Goal: Feedback & Contribution: Submit feedback/report problem

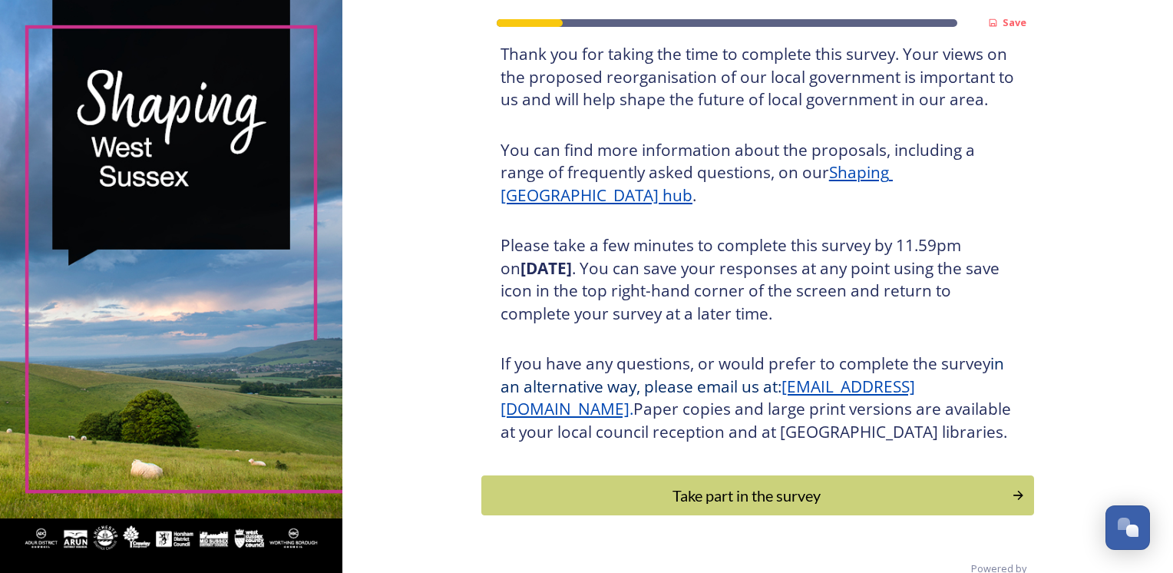
scroll to position [163, 0]
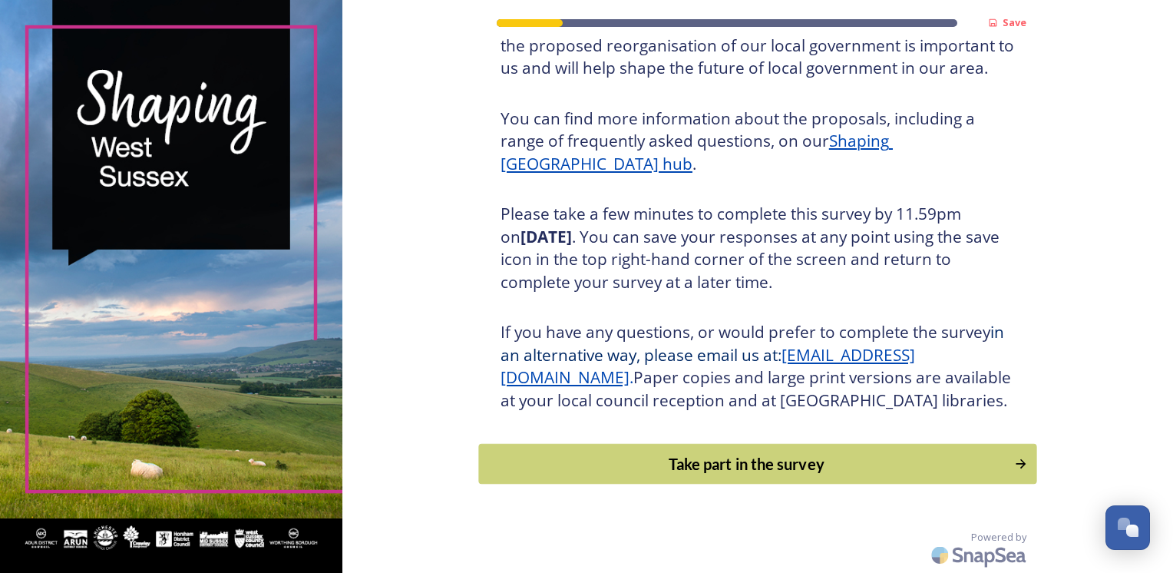
click at [761, 465] on div "Take part in the survey" at bounding box center [746, 463] width 519 height 23
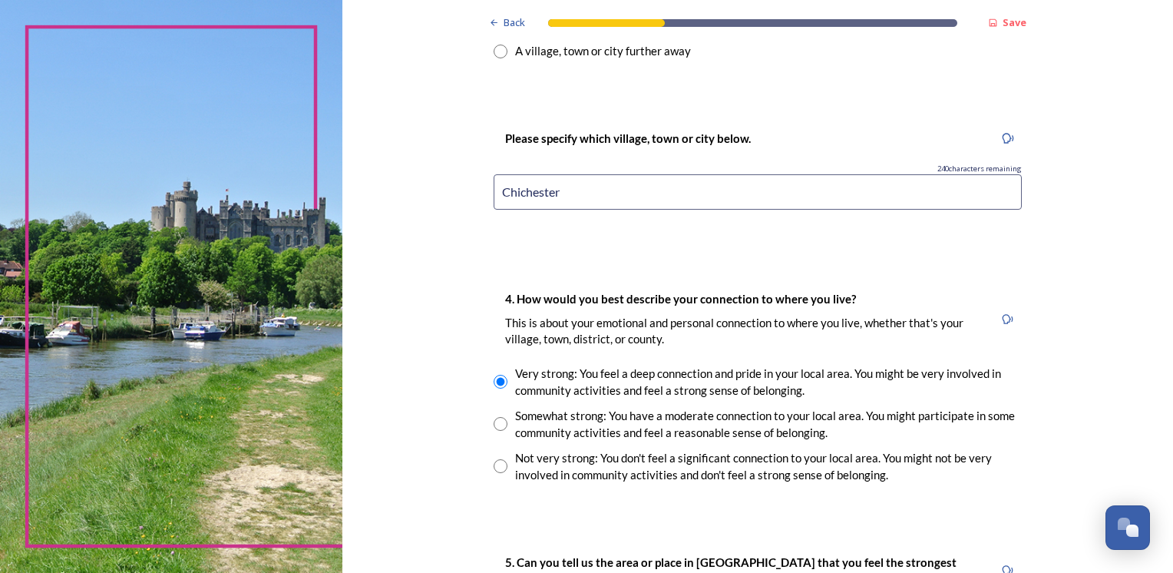
scroll to position [921, 0]
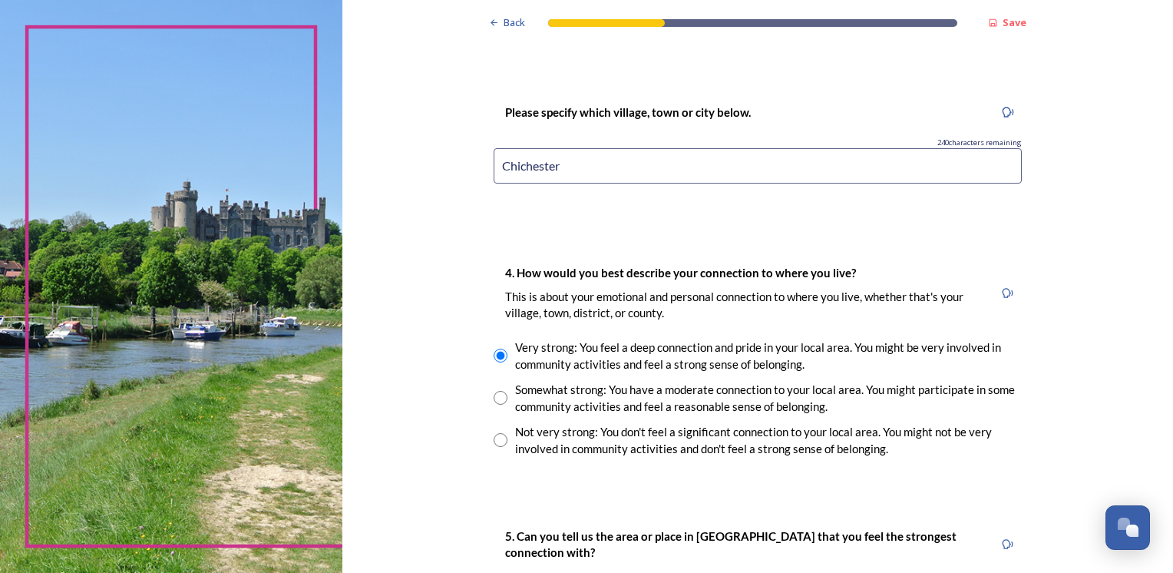
click at [494, 398] on input "radio" at bounding box center [501, 398] width 14 height 14
radio input "true"
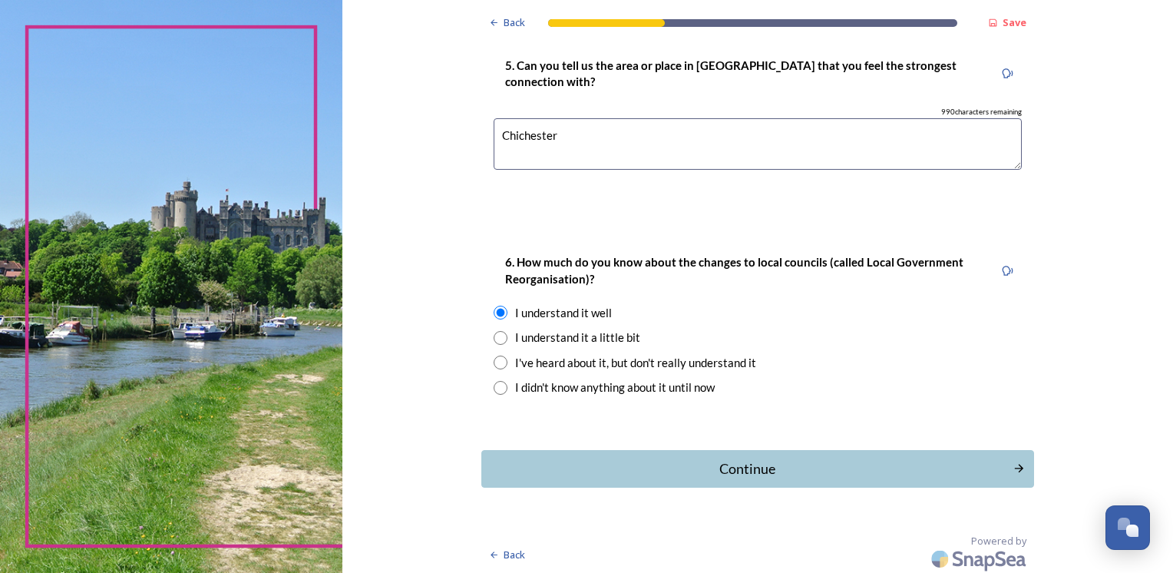
scroll to position [1394, 0]
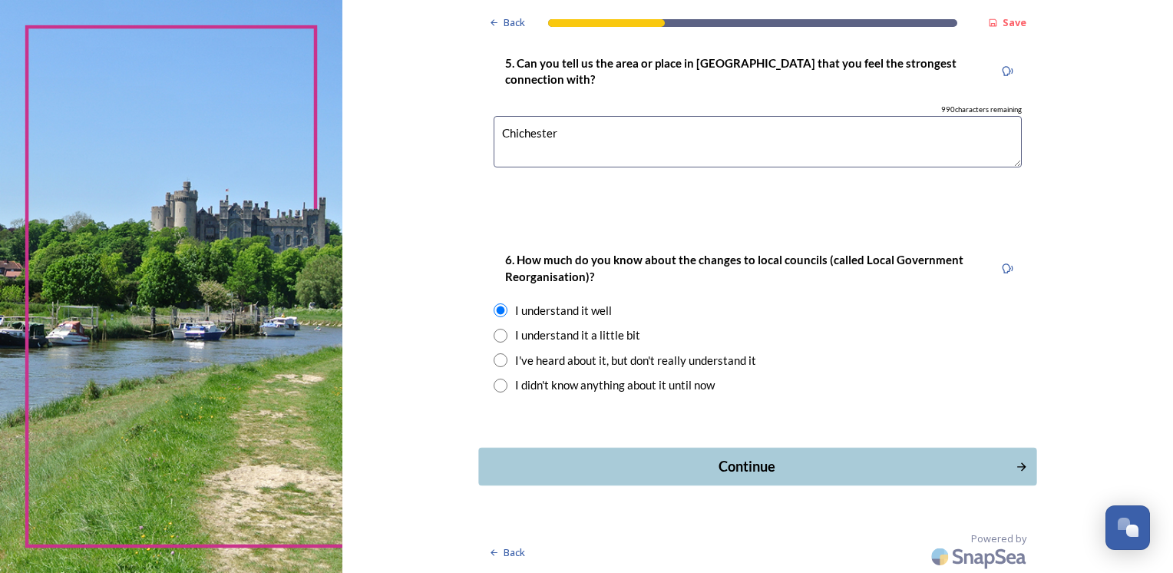
click at [777, 465] on div "Continue" at bounding box center [747, 466] width 520 height 21
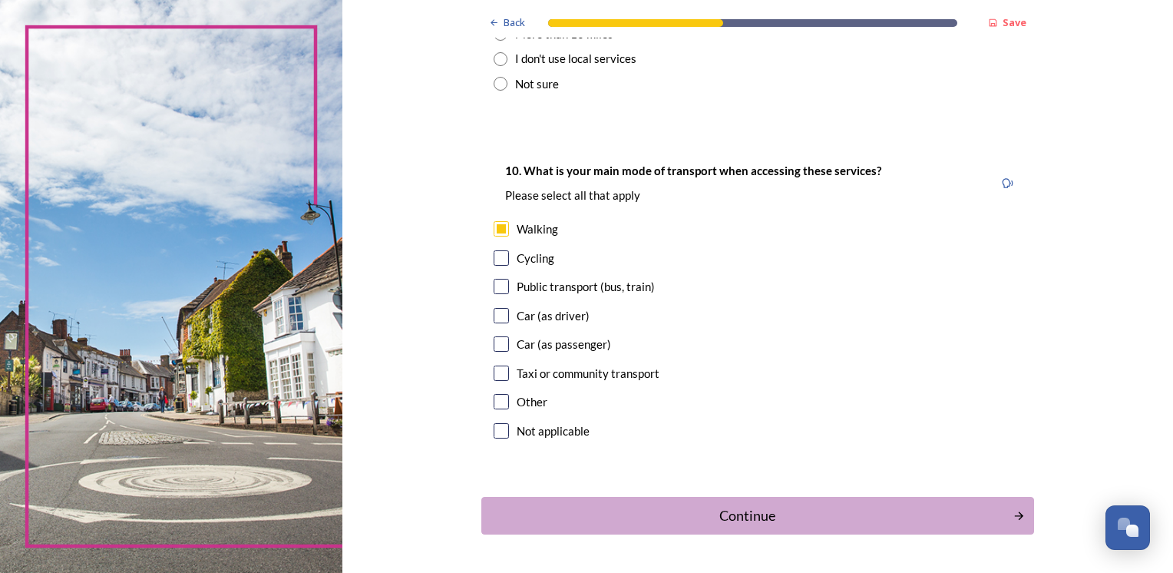
scroll to position [1370, 0]
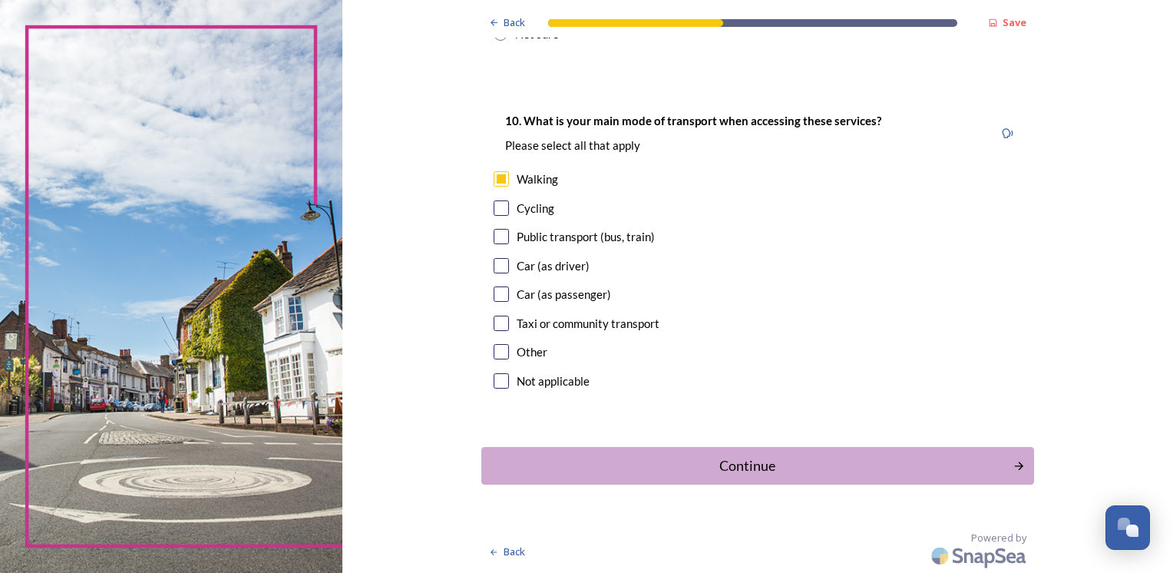
click at [777, 465] on div "Continue" at bounding box center [747, 465] width 515 height 21
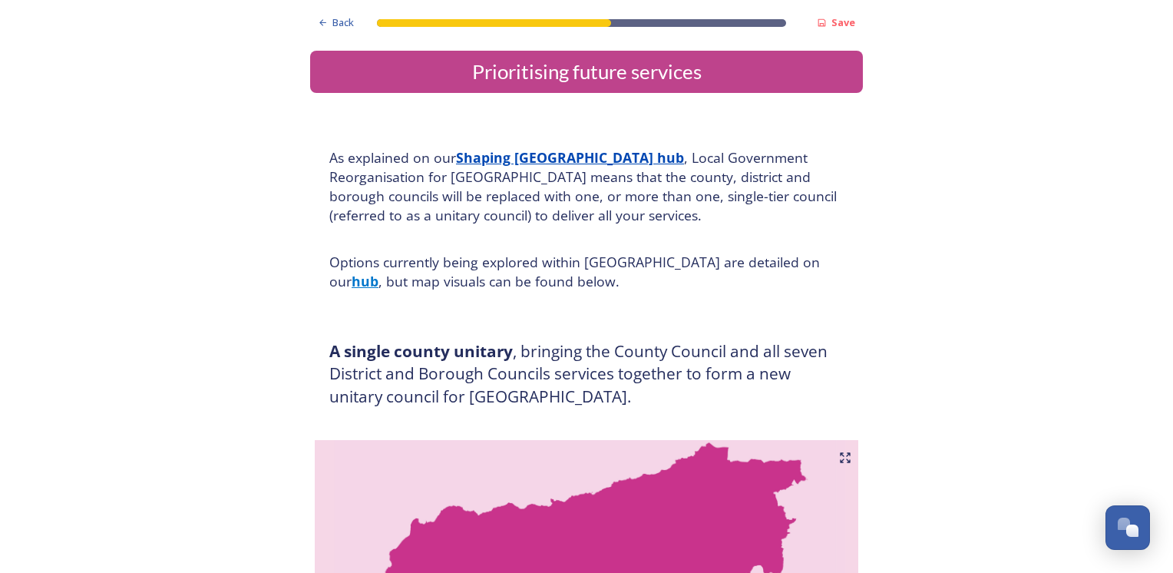
scroll to position [0, 0]
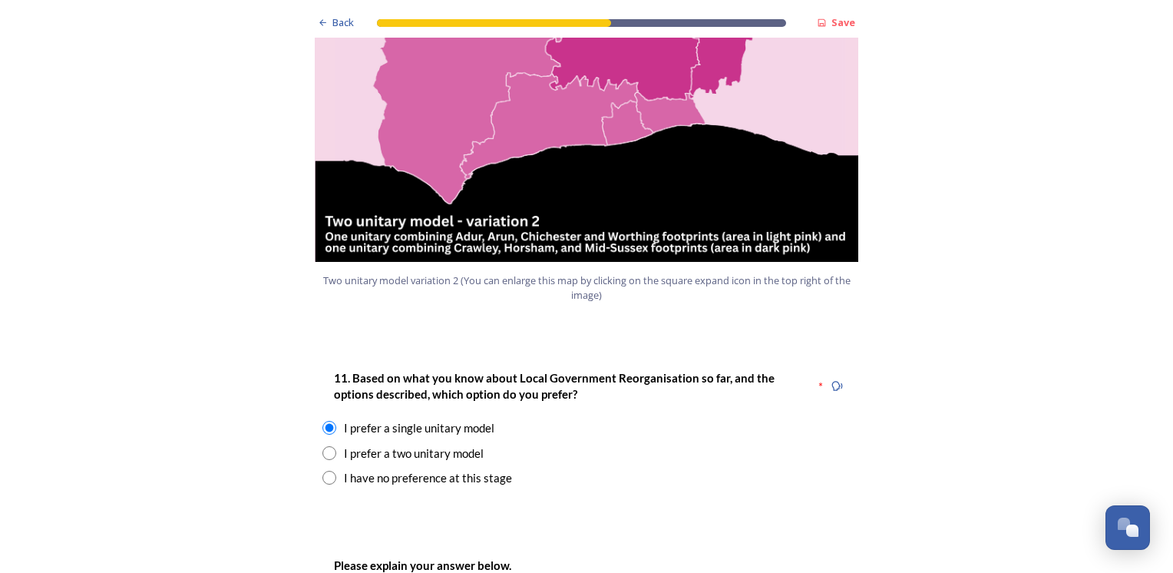
scroll to position [1811, 0]
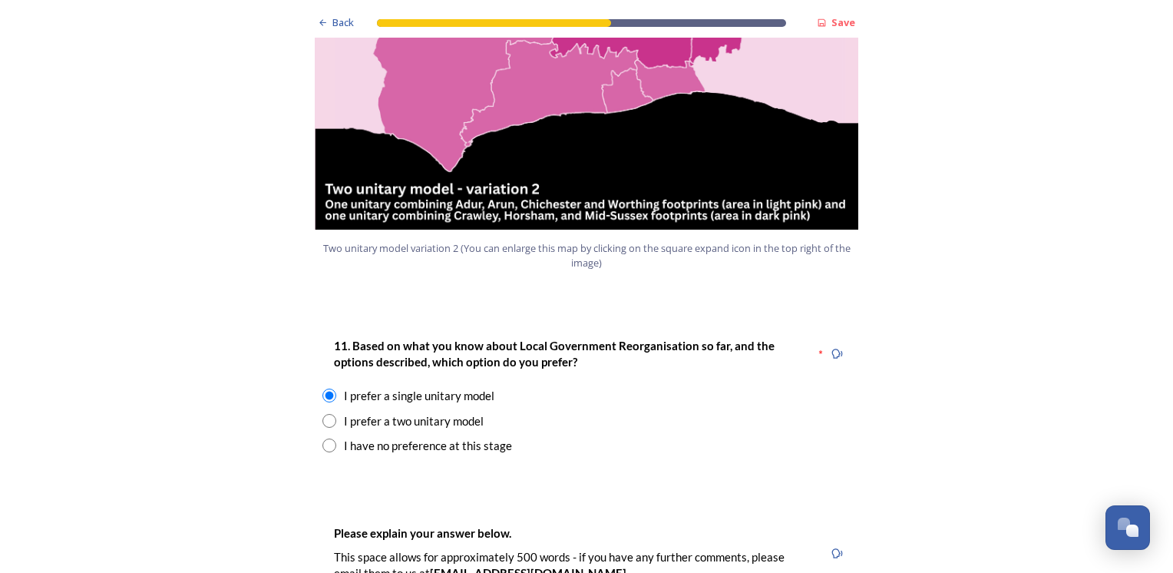
click at [325, 414] on input "radio" at bounding box center [329, 421] width 14 height 14
radio input "true"
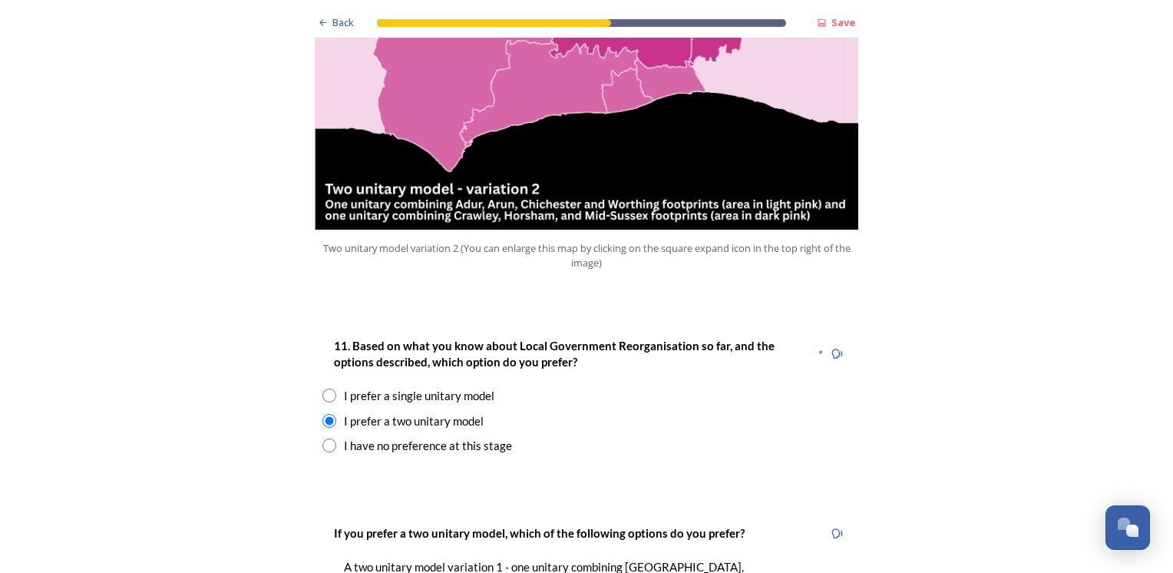
click at [322, 388] on input "radio" at bounding box center [329, 395] width 14 height 14
radio input "true"
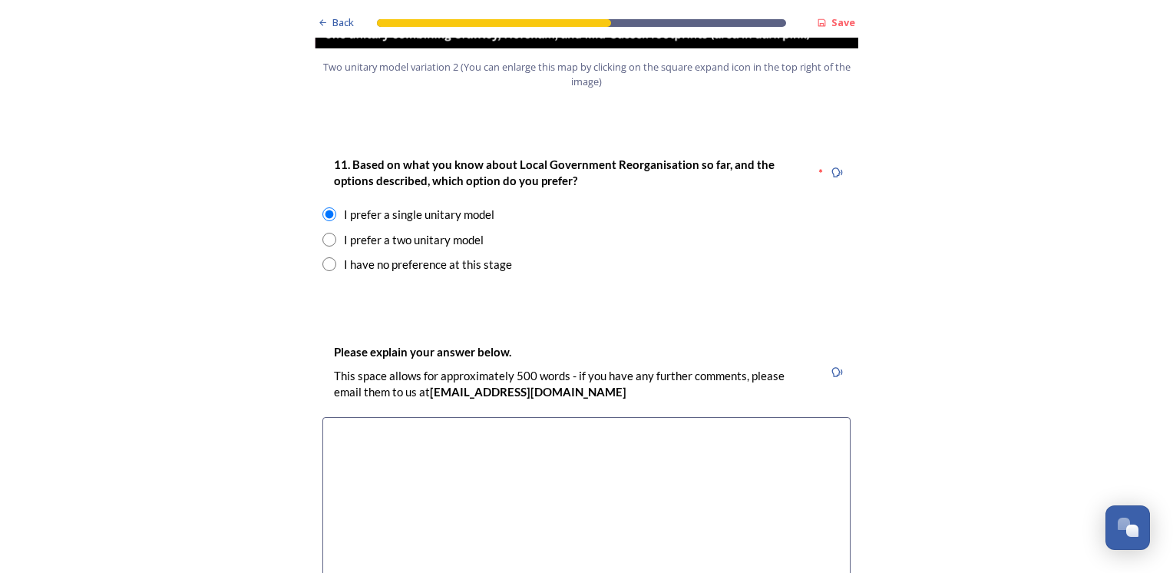
scroll to position [1996, 0]
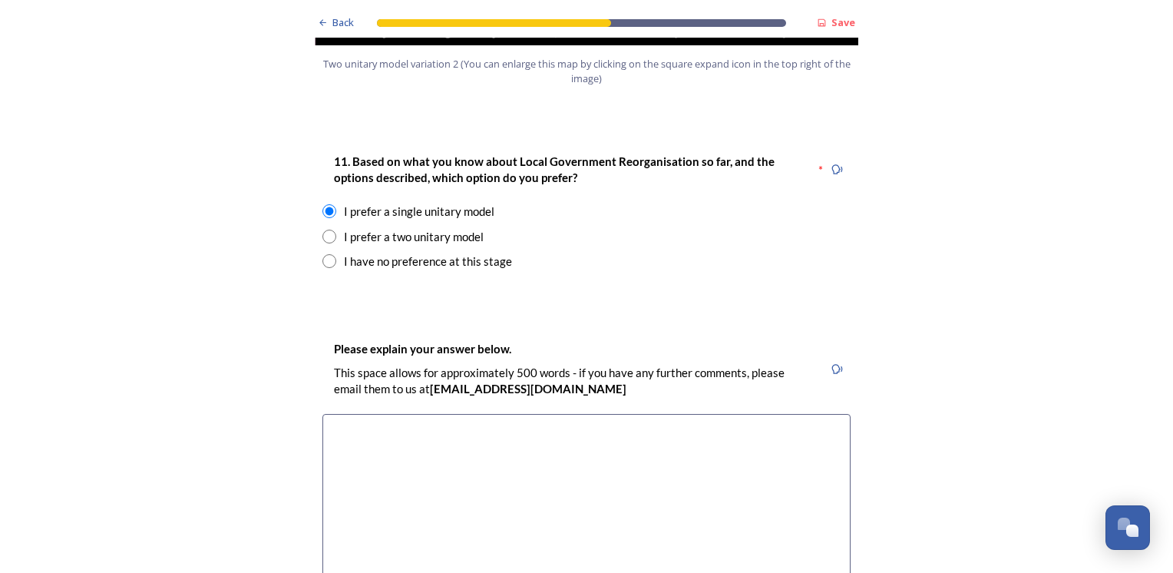
click at [325, 230] on input "radio" at bounding box center [329, 237] width 14 height 14
radio input "true"
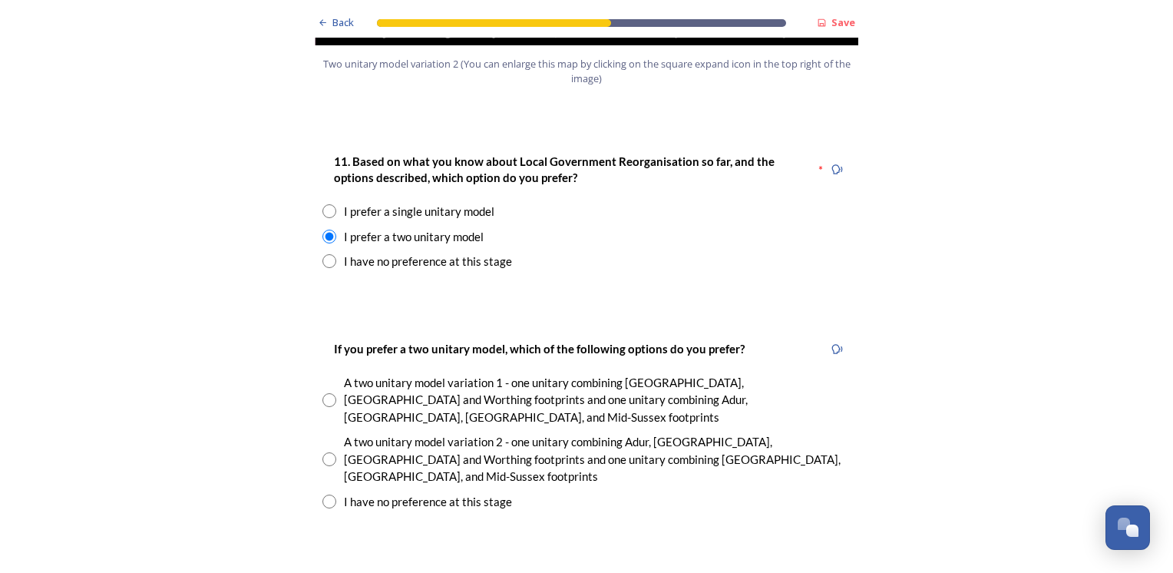
click at [322, 452] on input "radio" at bounding box center [329, 459] width 14 height 14
radio input "true"
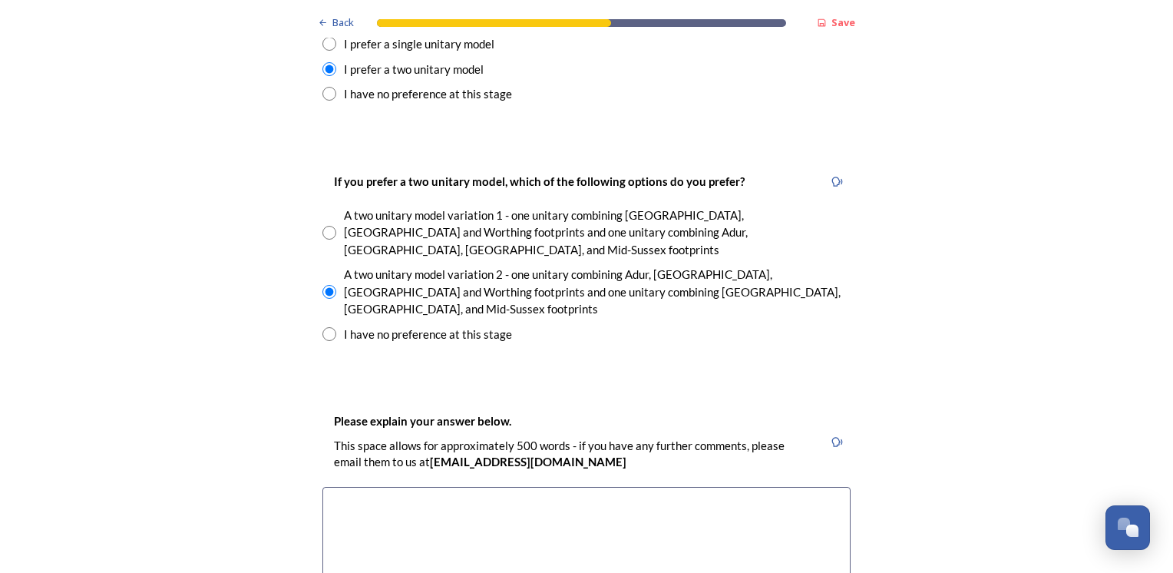
scroll to position [2211, 0]
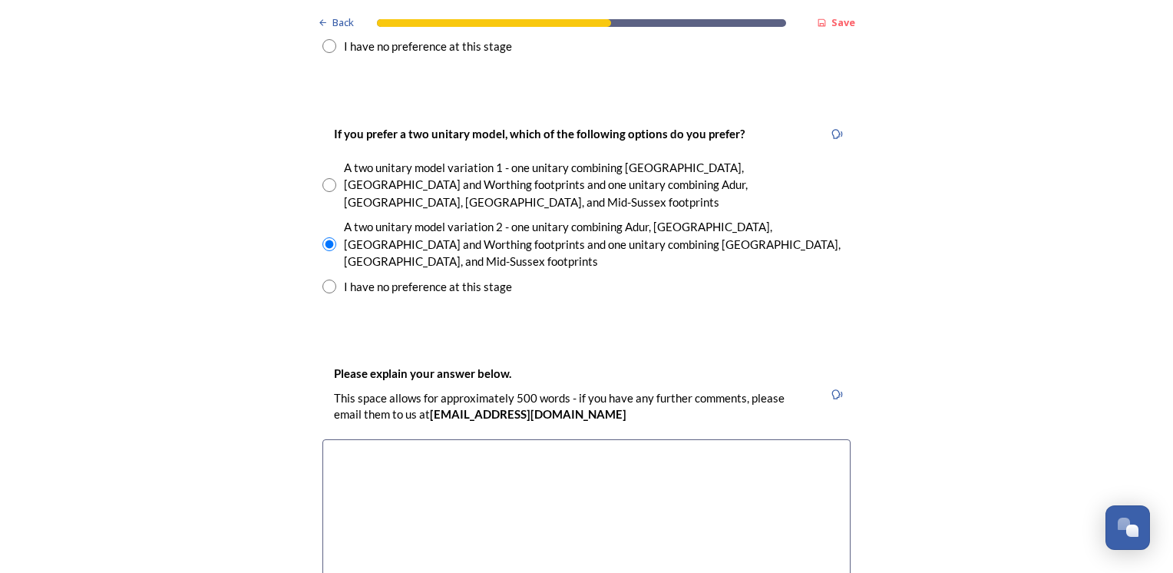
click at [353, 439] on textarea at bounding box center [586, 525] width 528 height 173
paste textarea "services being managed more locally"
click at [329, 439] on textarea "services being managed more locally" at bounding box center [586, 525] width 528 height 173
click at [397, 439] on textarea "Services being managed more locally" at bounding box center [586, 525] width 528 height 173
click at [420, 439] on textarea "Services would hopfully managed more locally" at bounding box center [586, 525] width 528 height 173
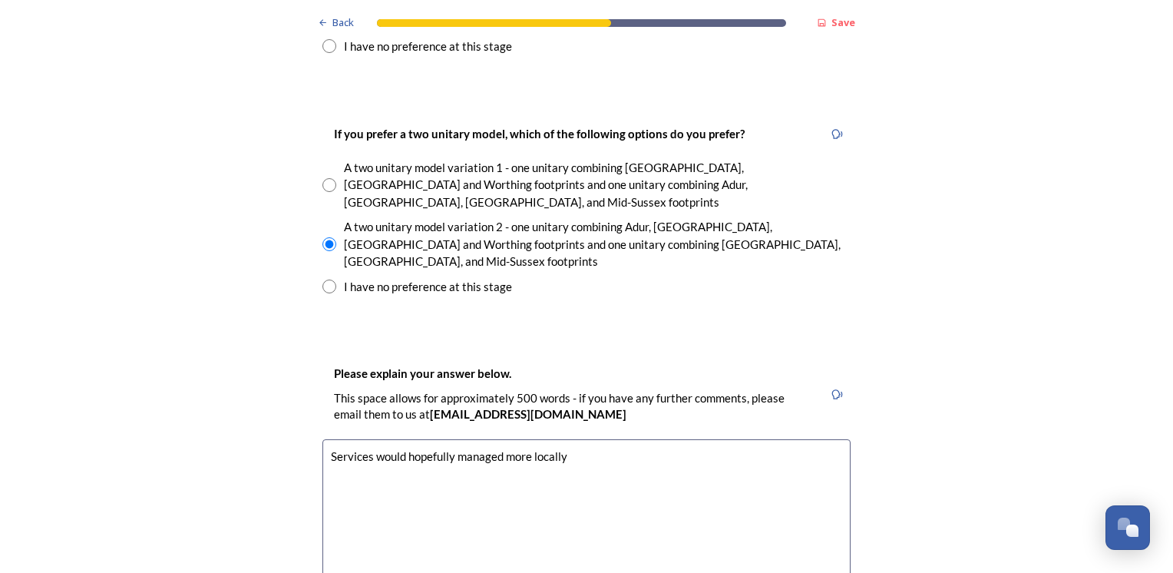
click at [562, 439] on textarea "Services would hopefully managed more locally" at bounding box center [586, 525] width 528 height 173
click at [761, 439] on textarea "Services would hopefully managed more locallymodel. Areas that are costal are i…" at bounding box center [586, 525] width 528 height 173
click at [453, 439] on textarea "Services would hopefully managed more locallymodel. Areas that are costal are i…" at bounding box center [586, 525] width 528 height 173
click at [573, 439] on textarea "Services would hopefully be managed more locallymodel. Areas that are costal ar…" at bounding box center [586, 525] width 528 height 173
click at [745, 439] on textarea "Services would hopefully be managed more locally. Areas that are costal are in …" at bounding box center [586, 525] width 528 height 173
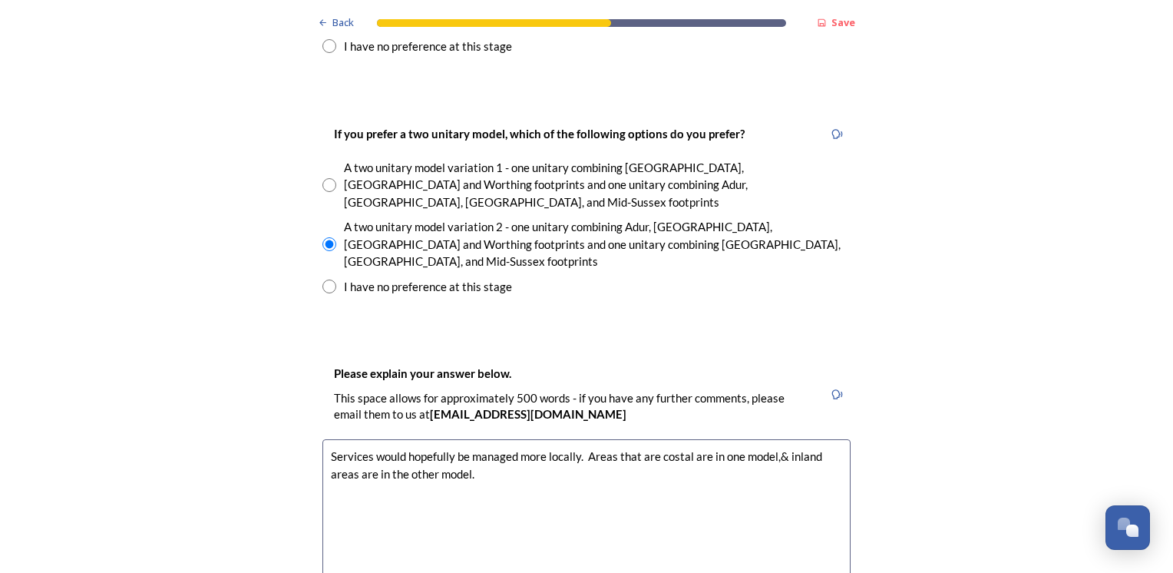
click at [665, 439] on textarea "Services would hopefully be managed more locally. Areas that are costal are in …" at bounding box center [586, 525] width 528 height 173
click at [778, 439] on textarea "Services would hopefully be managed more locally. Areas that are coastal are in…" at bounding box center [586, 525] width 528 height 173
type textarea "Services would hopefully be managed more locally. Areas that are coastal are in…"
click at [144, 376] on div "Back Save Prioritising future services As explained on our Shaping [GEOGRAPHIC_…" at bounding box center [586, 471] width 1173 height 5364
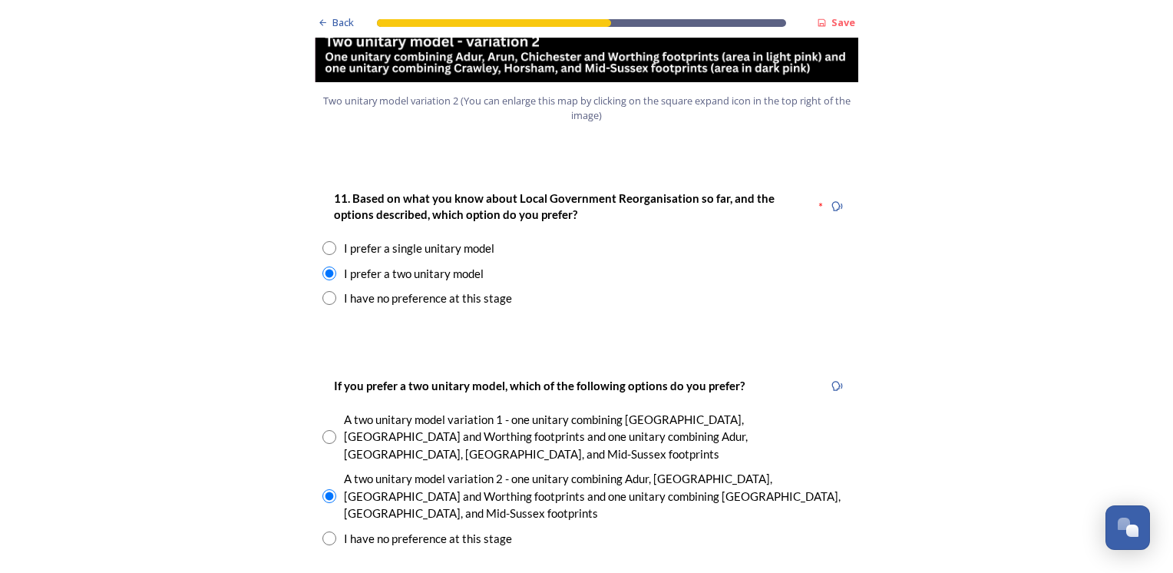
scroll to position [1904, 0]
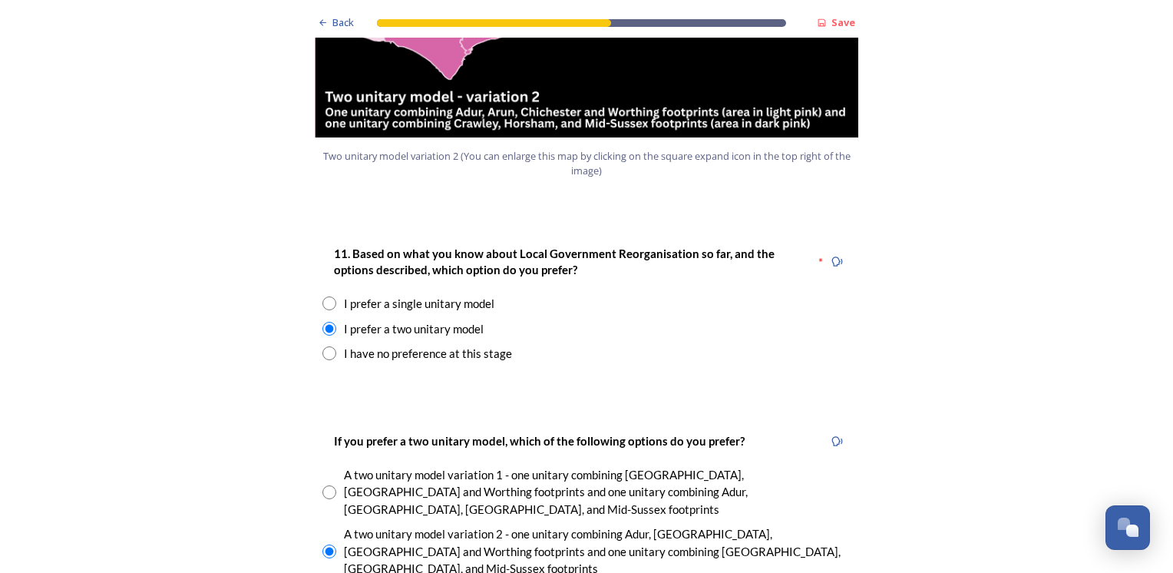
click at [324, 346] on input "radio" at bounding box center [329, 353] width 14 height 14
radio input "true"
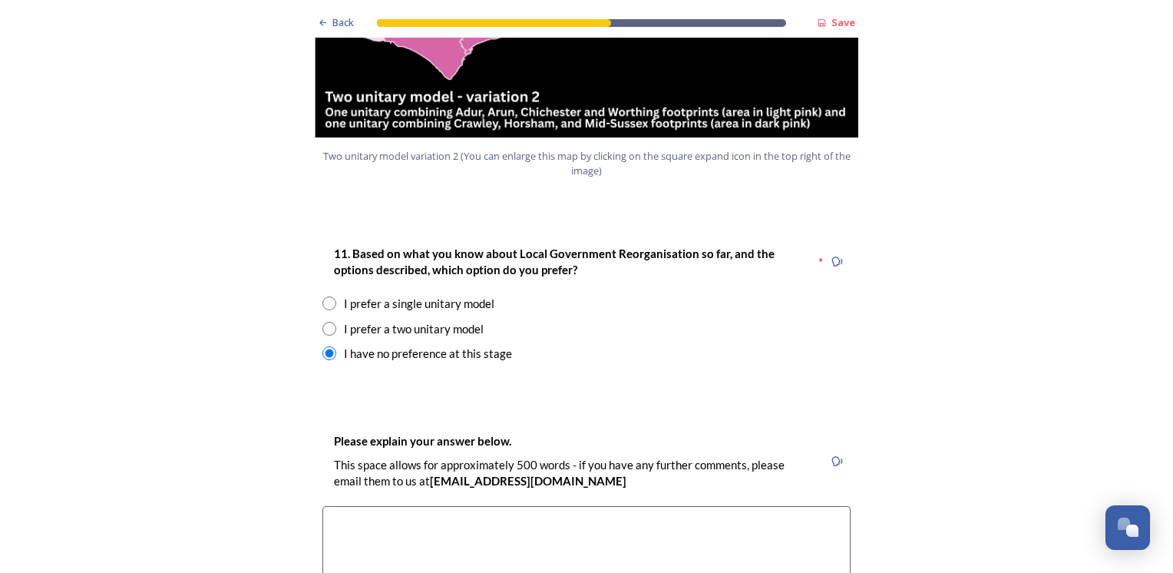
type textarea "I"
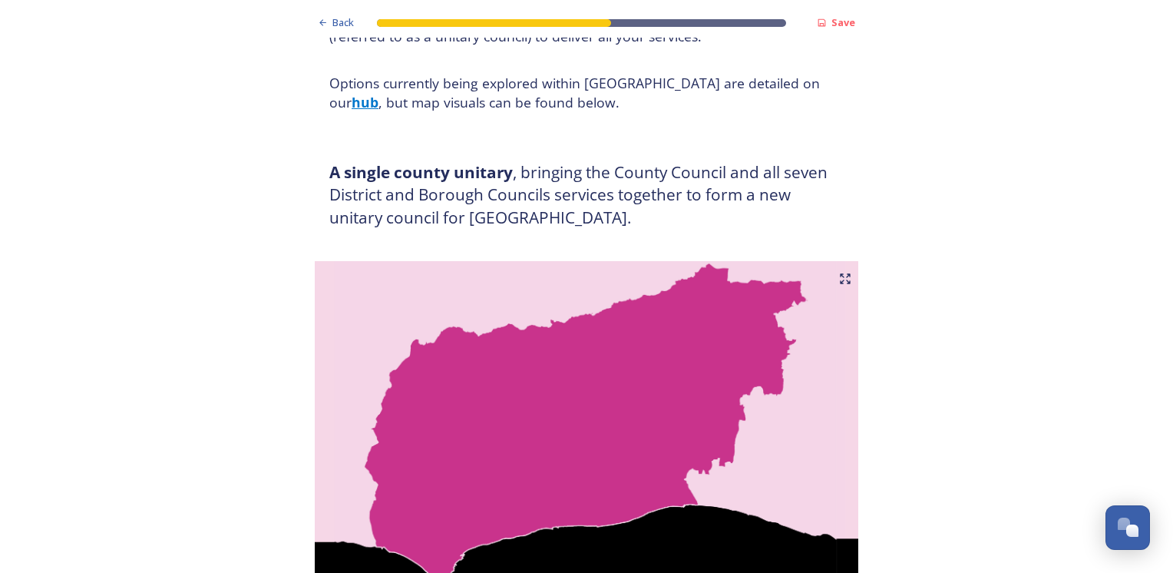
scroll to position [0, 0]
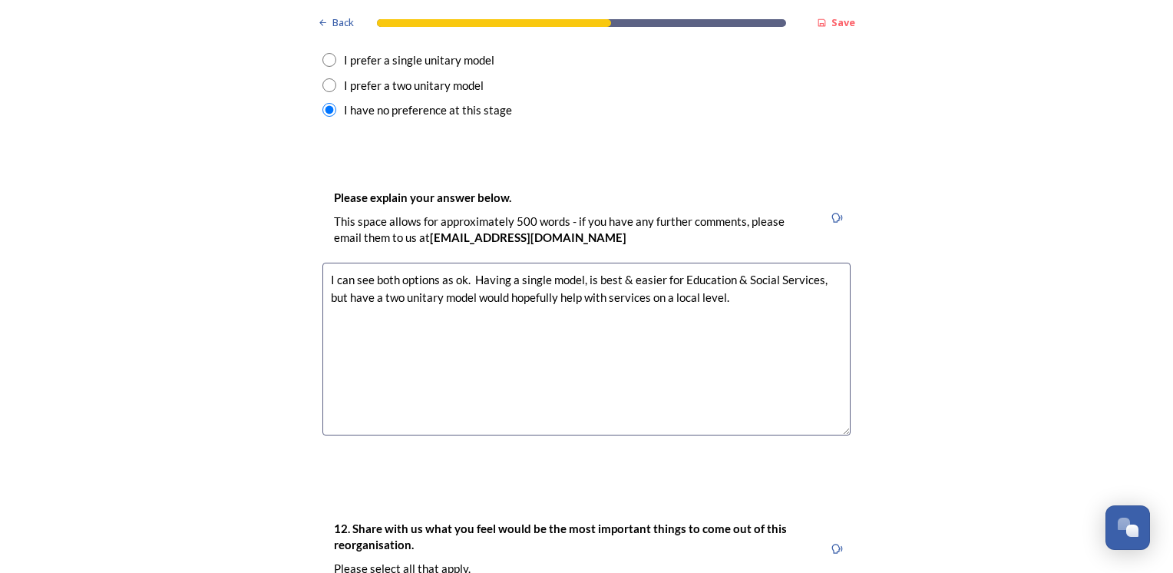
scroll to position [2149, 0]
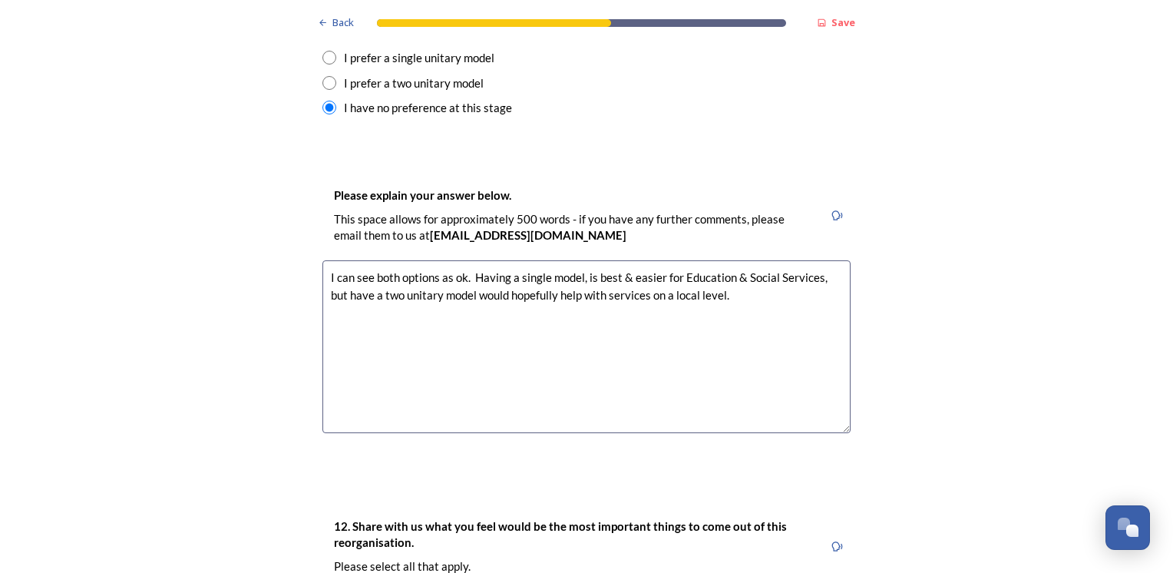
click at [638, 260] on textarea "I can see both options as ok. Having a single model, is best & easier for Educa…" at bounding box center [586, 346] width 528 height 173
click at [703, 260] on textarea "I can see both options as ok. Having a single model, is best & easier for Educa…" at bounding box center [586, 346] width 528 height 173
click at [282, 254] on div "Back Save Prioritising future services As explained on our Shaping [GEOGRAPHIC_…" at bounding box center [586, 413] width 1173 height 5124
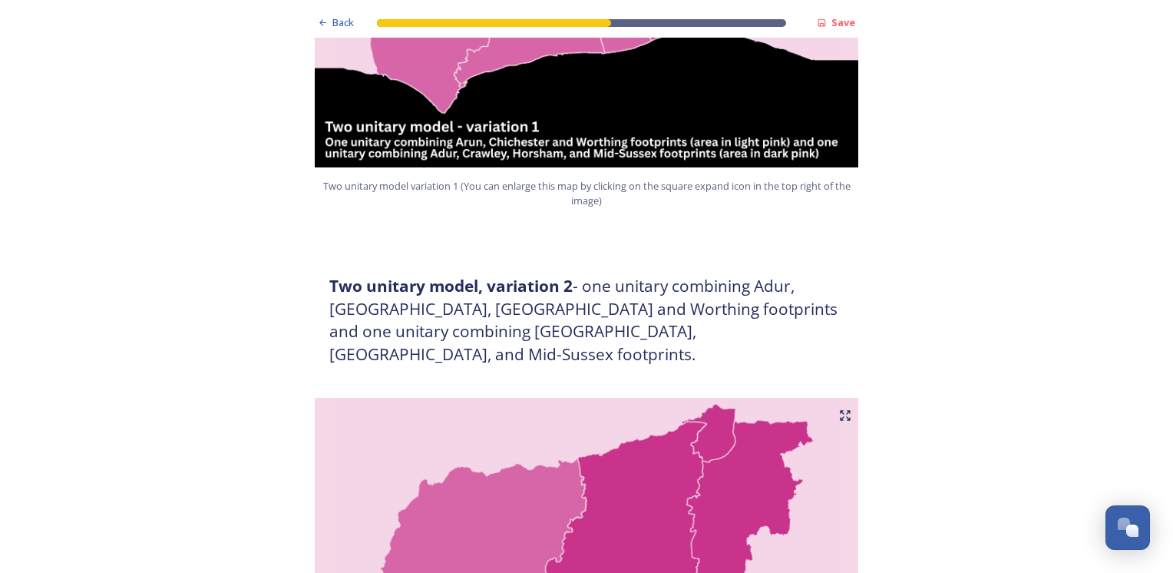
scroll to position [1228, 0]
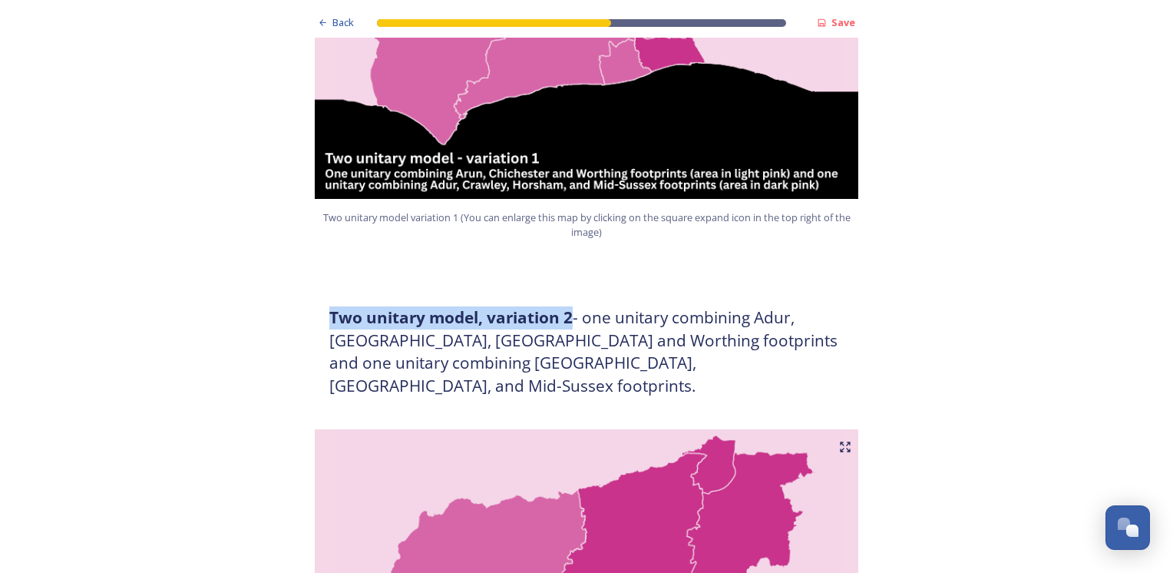
drag, startPoint x: 317, startPoint y: 289, endPoint x: 566, endPoint y: 293, distance: 249.5
click at [566, 297] on div "Two unitary model, variation 2 - one unitary combining Adur, [GEOGRAPHIC_DATA],…" at bounding box center [586, 351] width 537 height 109
drag, startPoint x: 566, startPoint y: 293, endPoint x: 454, endPoint y: 296, distance: 112.1
copy strong "Two unitary model, variation 2"
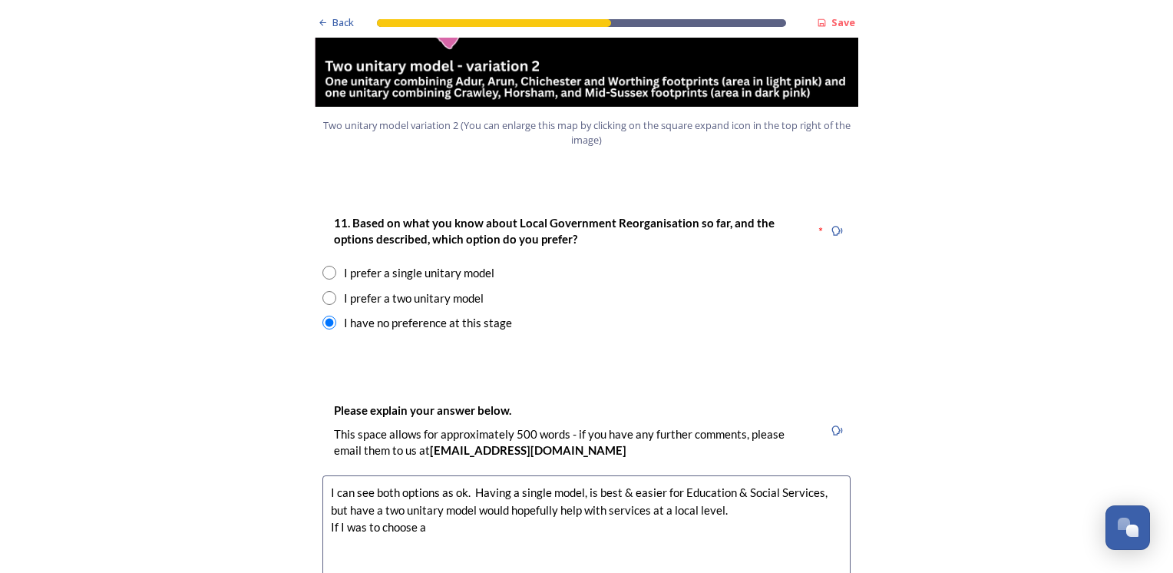
scroll to position [2057, 0]
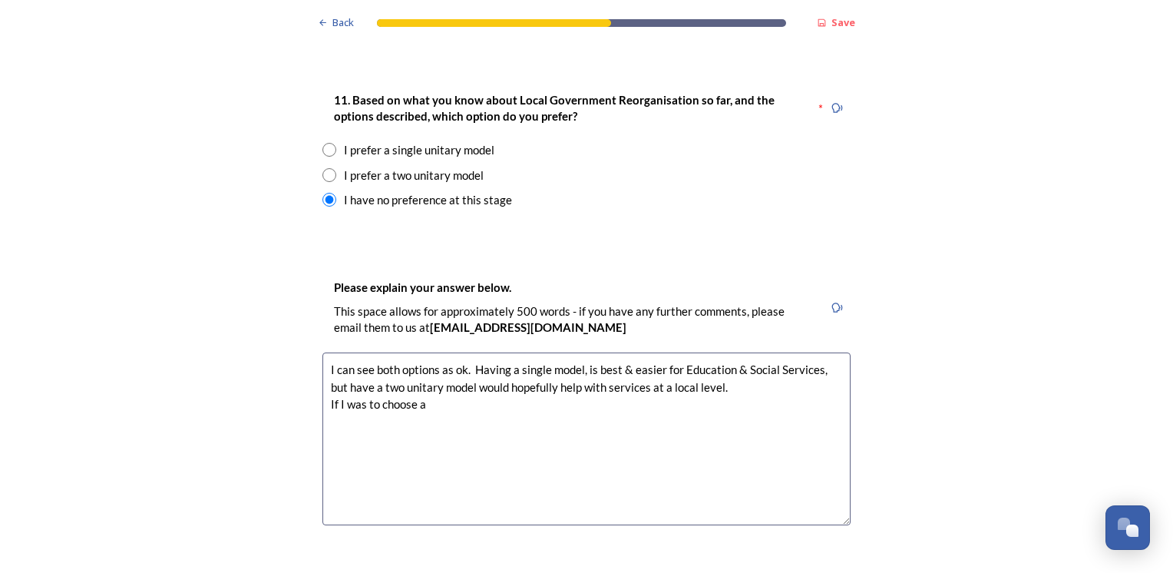
click at [432, 361] on textarea "I can see both options as ok. Having a single model, is best & easier for Educa…" at bounding box center [586, 438] width 528 height 173
paste textarea "Two unitary model, variation 2"
click at [522, 361] on textarea "I can see both options as ok. Having a single model, is best & easier for Educa…" at bounding box center [586, 438] width 528 height 173
click at [519, 358] on textarea "I can see both options as ok. Having a single model, is best & easier for Educa…" at bounding box center [586, 438] width 528 height 173
click at [651, 359] on textarea "I can see both options as ok. Having a single model, is best & easier for Educa…" at bounding box center [586, 438] width 528 height 173
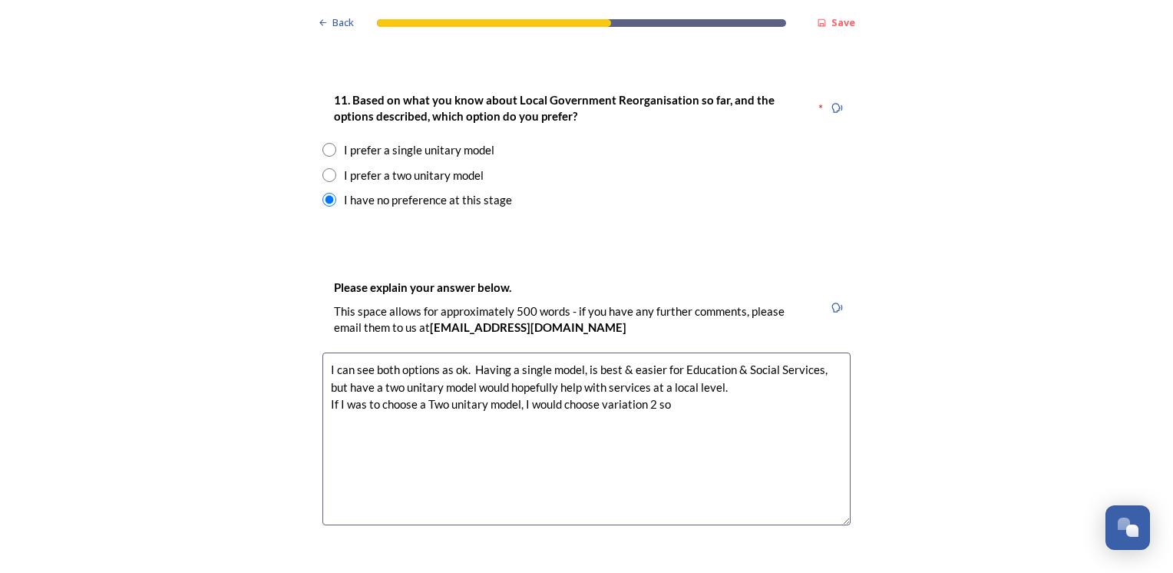
paste textarea "coastal areas"
click at [754, 358] on textarea "I can see both options as ok. Having a single model, is best & easier for Educa…" at bounding box center [586, 438] width 528 height 173
click at [819, 354] on textarea "I can see both options as ok. Having a single model, is best & easier for Educa…" at bounding box center [586, 438] width 528 height 173
click at [715, 352] on textarea "I can see both options as ok. Having a single model, is best & easier for Educa…" at bounding box center [586, 438] width 528 height 173
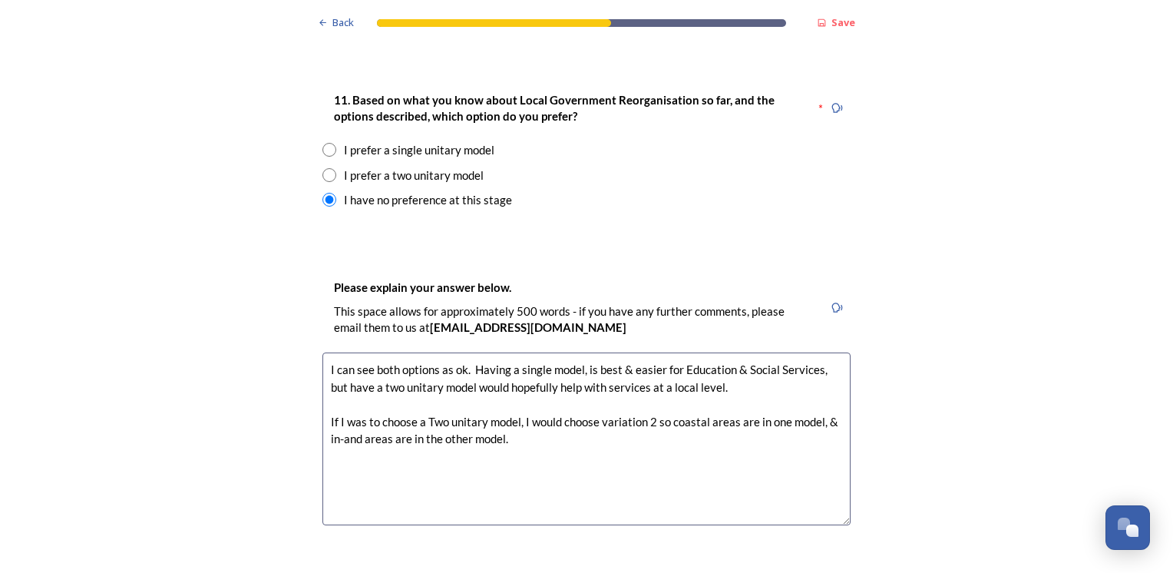
click at [574, 352] on textarea "I can see both options as ok. Having a single model, is best & easier for Educa…" at bounding box center [586, 438] width 528 height 173
click at [424, 375] on textarea "I can see both options as ok. Having a single unitary, is best & easier for Edu…" at bounding box center [586, 438] width 528 height 173
click at [649, 375] on textarea "I can see both options as ok. Having a single unitary, is best & easier for Edu…" at bounding box center [586, 438] width 528 height 173
click at [340, 393] on textarea "I can see both options as ok. Having a single unitary, is best & easier for Edu…" at bounding box center [586, 438] width 528 height 173
click at [530, 391] on textarea "I can see both options as ok. Having a single unitary, is best & easier for Edu…" at bounding box center [586, 438] width 528 height 173
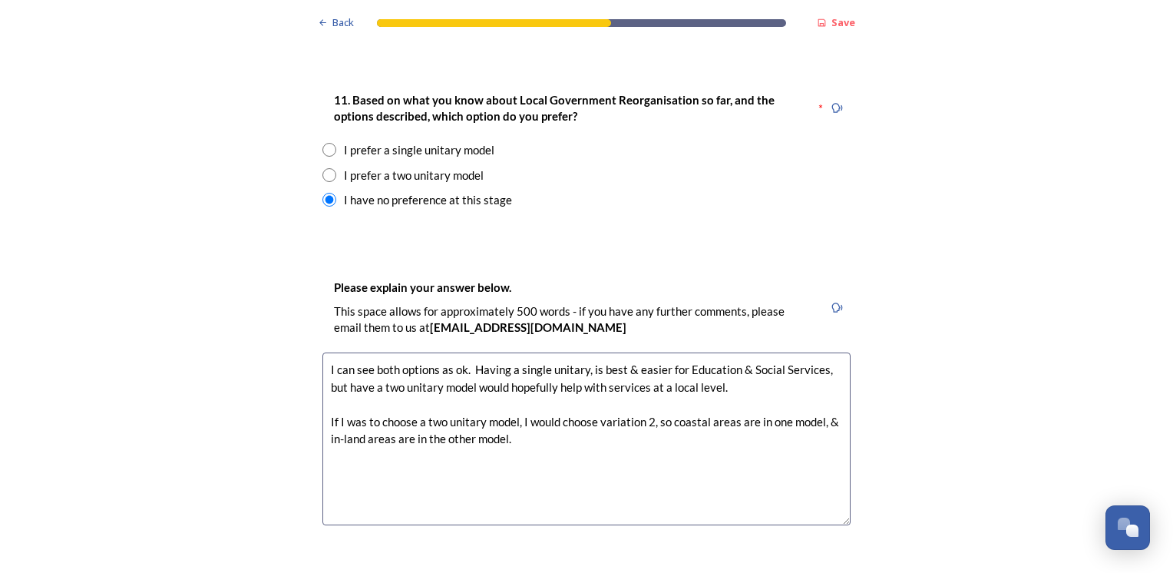
click at [177, 350] on div "Back Save Prioritising future services As explained on our Shaping [GEOGRAPHIC_…" at bounding box center [586, 505] width 1173 height 5124
click at [323, 352] on textarea "I can see both options as ok. Having a single unitary, is best & easier for Edu…" at bounding box center [586, 438] width 528 height 173
click at [144, 298] on div "Back Save Prioritising future services As explained on our Shaping [GEOGRAPHIC_…" at bounding box center [586, 505] width 1173 height 5124
click at [365, 352] on textarea "I can see both options as ok. Having a single unitary, is best & easier for Edu…" at bounding box center [586, 438] width 528 height 173
type textarea "I can see both options as ok. Having a single unitary, is best & easier for Edu…"
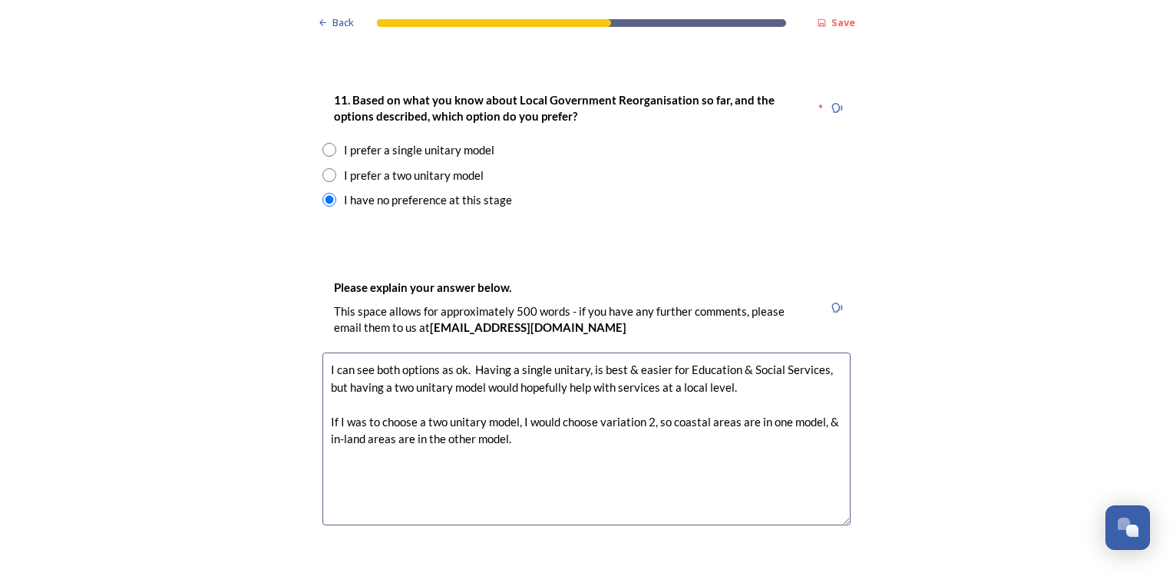
click at [236, 410] on div "Back Save Prioritising future services As explained on our Shaping [GEOGRAPHIC_…" at bounding box center [586, 505] width 1173 height 5124
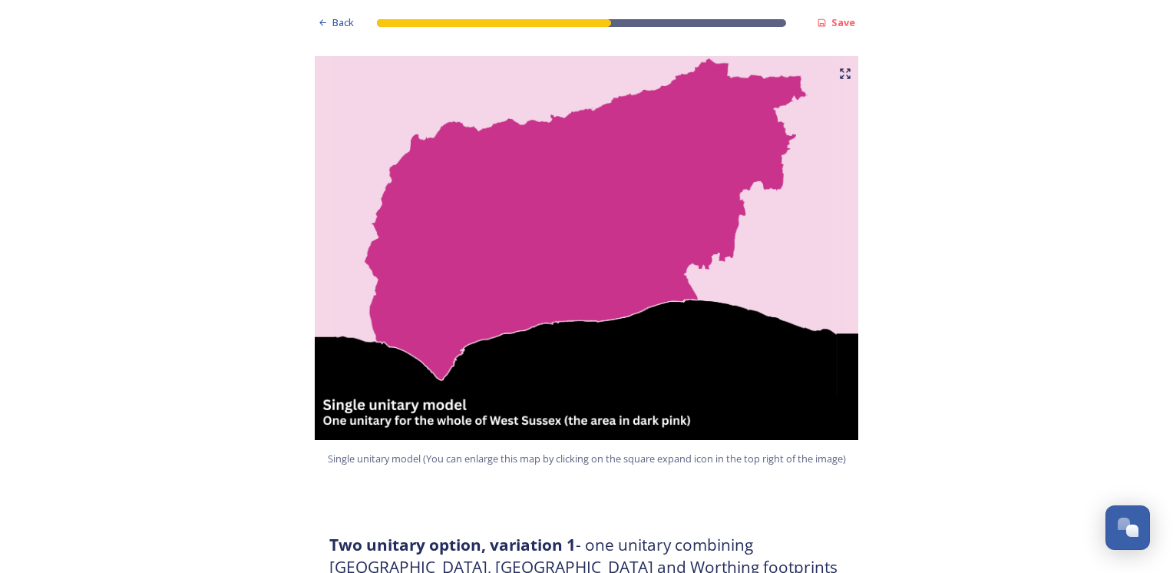
scroll to position [307, 0]
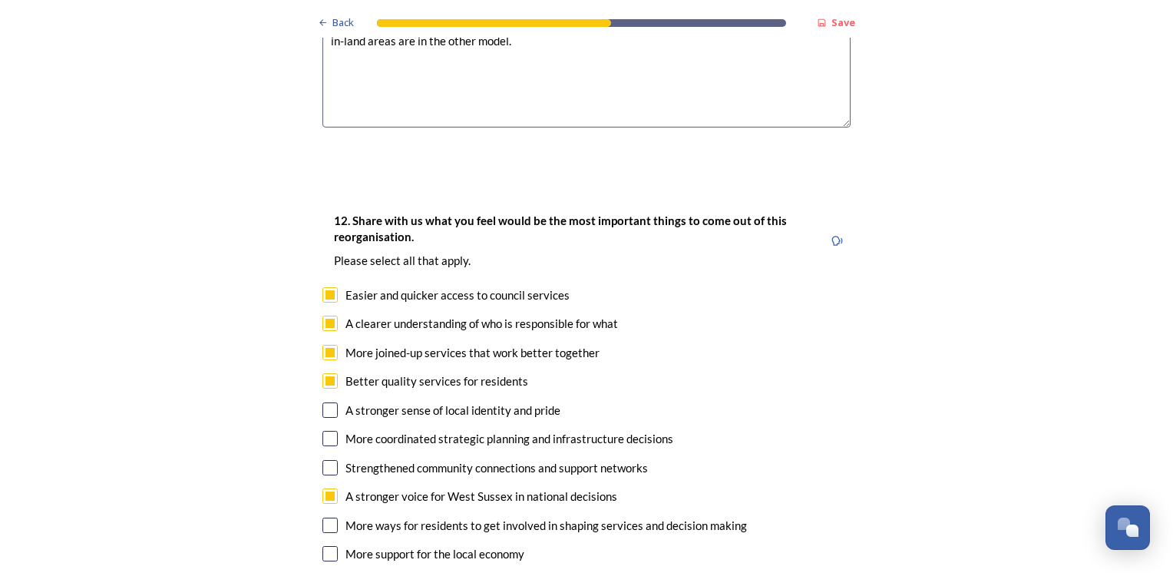
scroll to position [2487, 0]
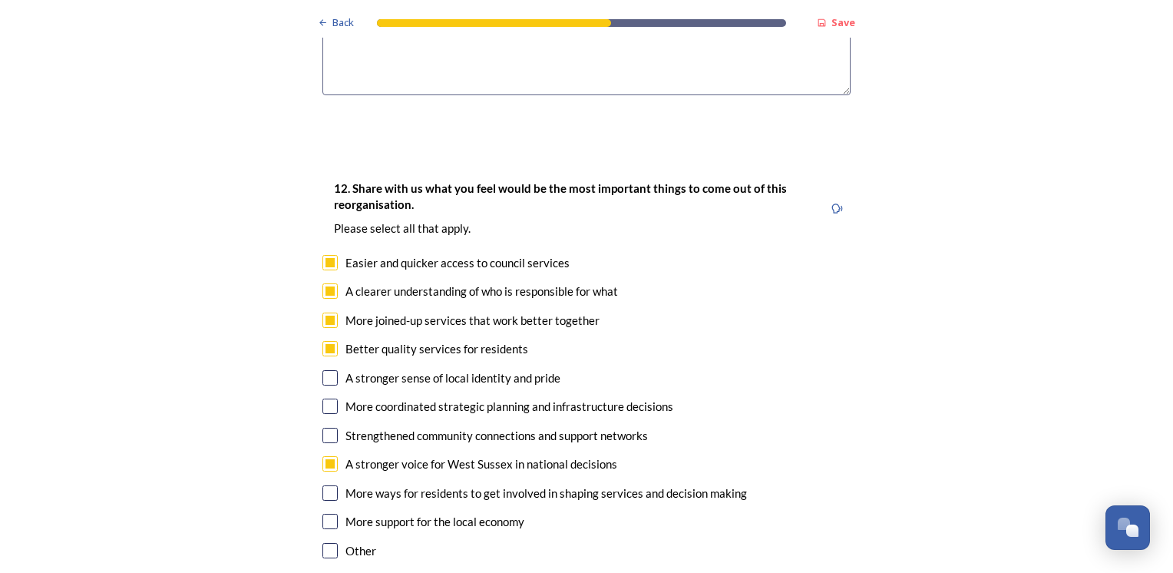
click at [231, 223] on div "Back Save Prioritising future services As explained on our Shaping [GEOGRAPHIC_…" at bounding box center [586, 75] width 1173 height 5124
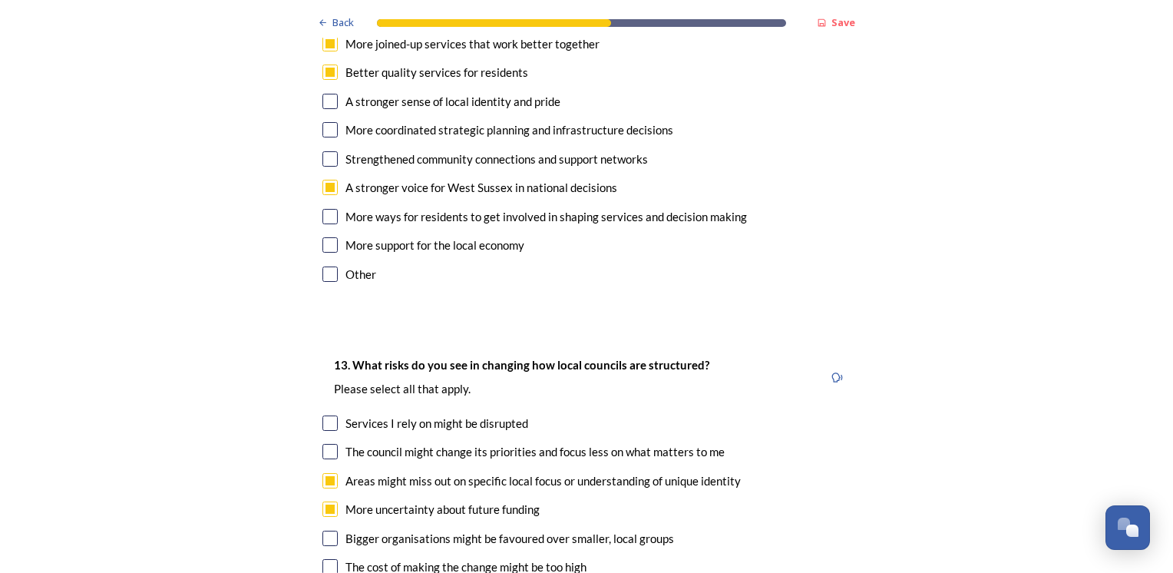
scroll to position [2794, 0]
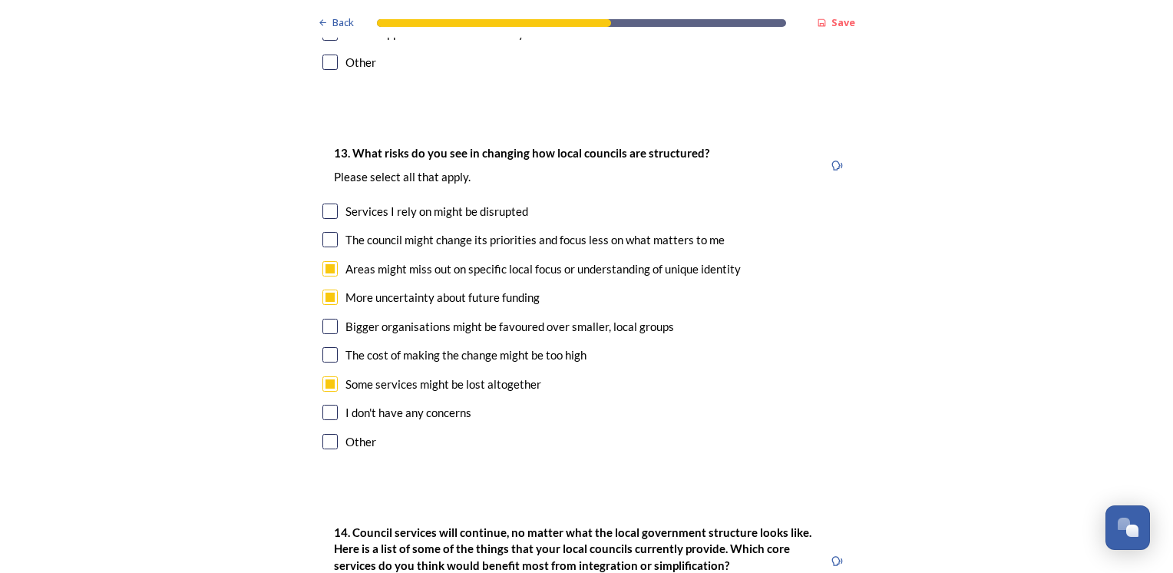
scroll to position [2978, 0]
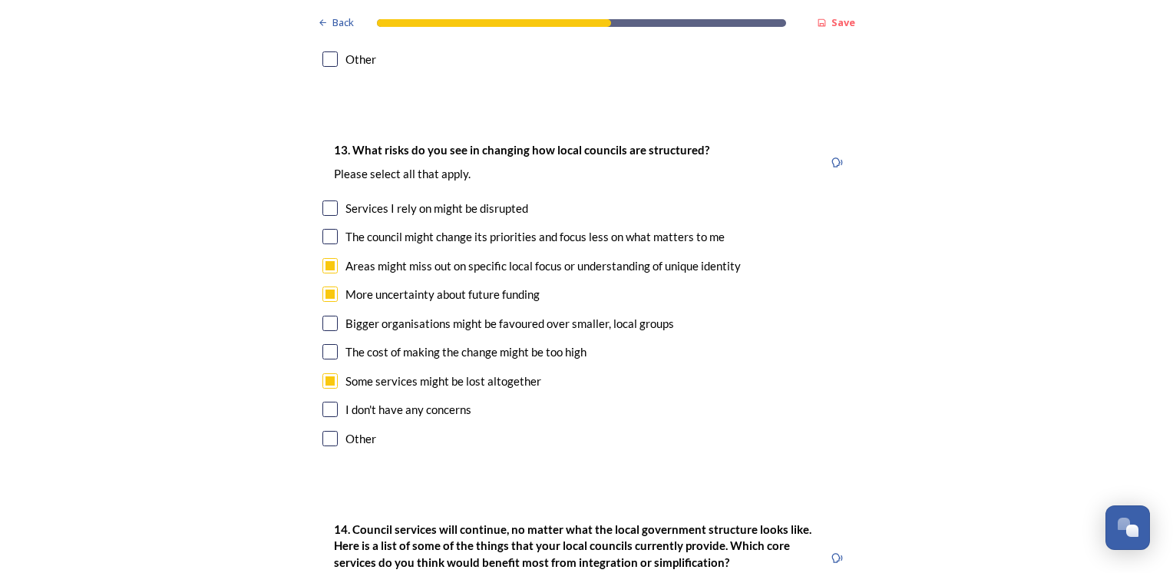
click at [325, 344] on input "checkbox" at bounding box center [329, 351] width 15 height 15
checkbox input "true"
click at [324, 229] on input "checkbox" at bounding box center [329, 236] width 15 height 15
checkbox input "true"
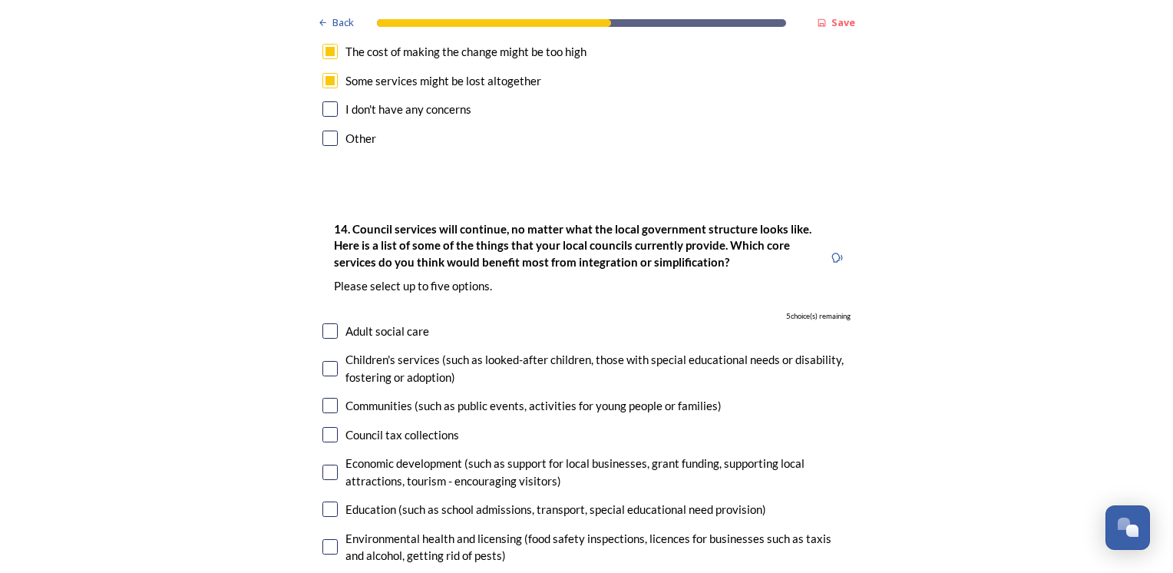
scroll to position [3285, 0]
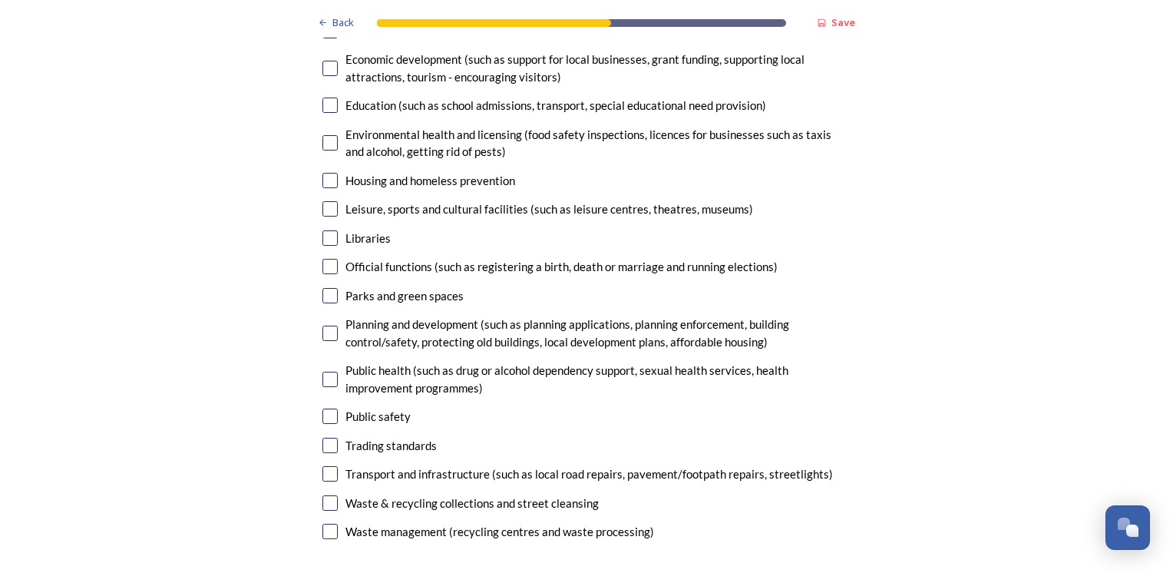
scroll to position [3684, 0]
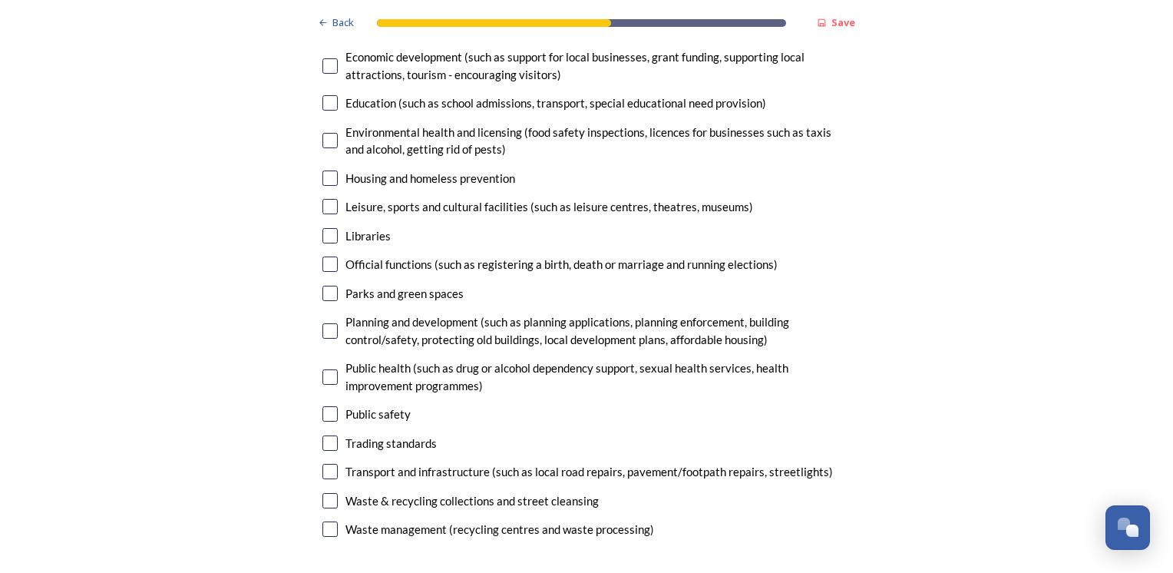
click at [322, 464] on input "checkbox" at bounding box center [329, 471] width 15 height 15
checkbox input "true"
click at [322, 406] on input "checkbox" at bounding box center [329, 413] width 15 height 15
checkbox input "true"
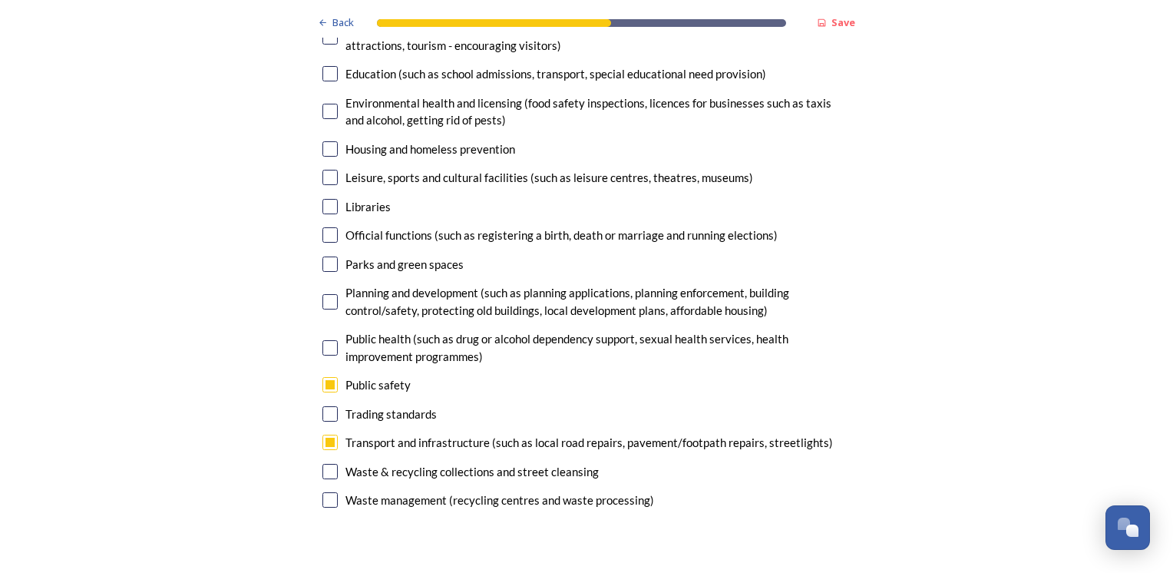
scroll to position [3715, 0]
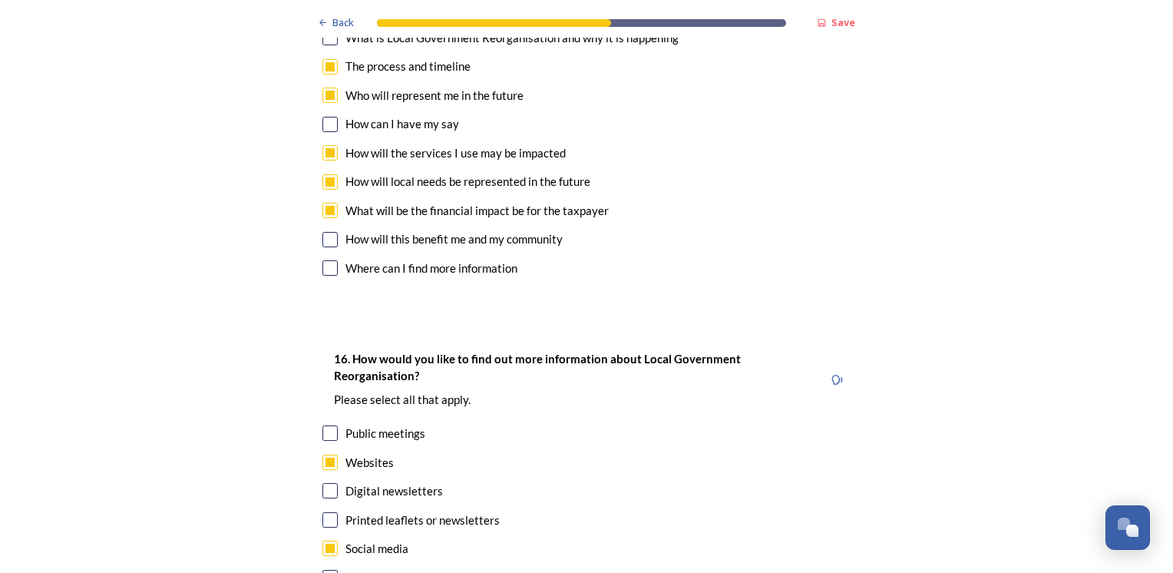
scroll to position [4452, 0]
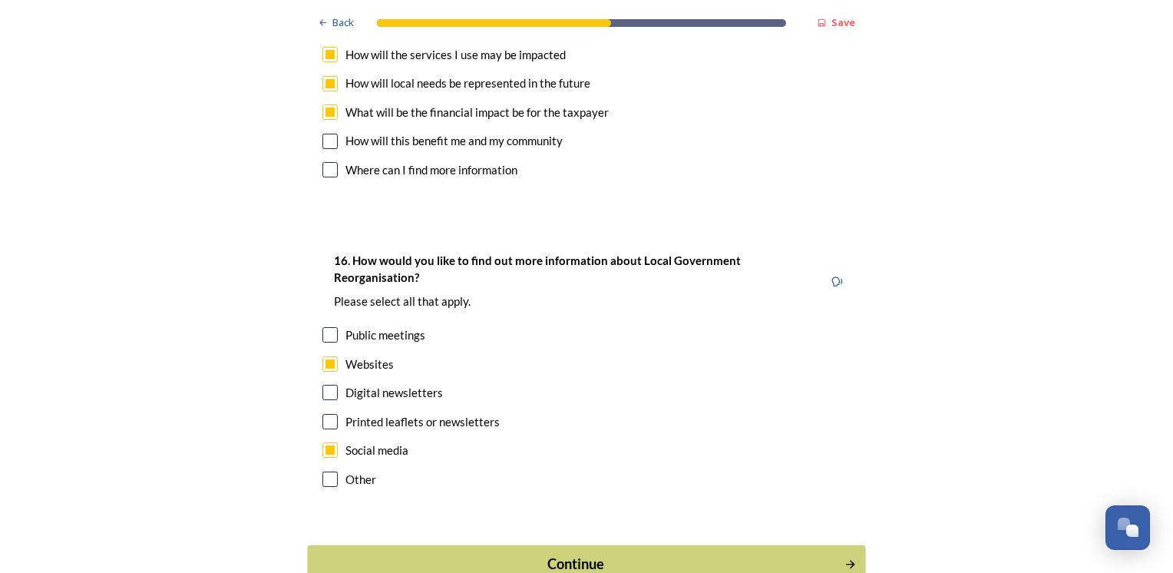
click at [566, 553] on div "Continue" at bounding box center [576, 563] width 520 height 21
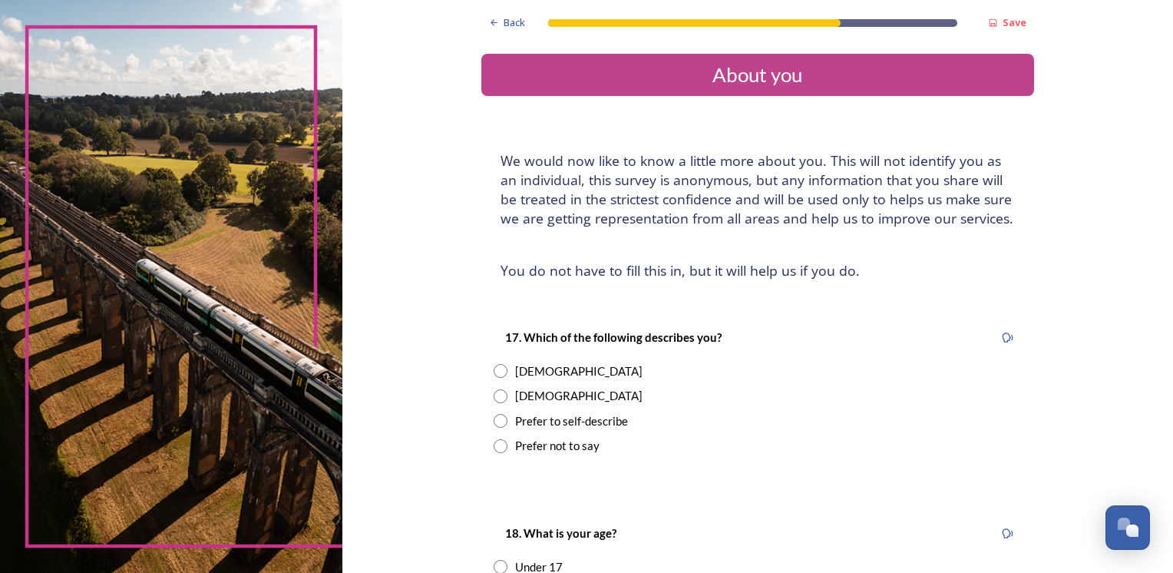
click at [497, 371] on input "radio" at bounding box center [501, 371] width 14 height 14
radio input "true"
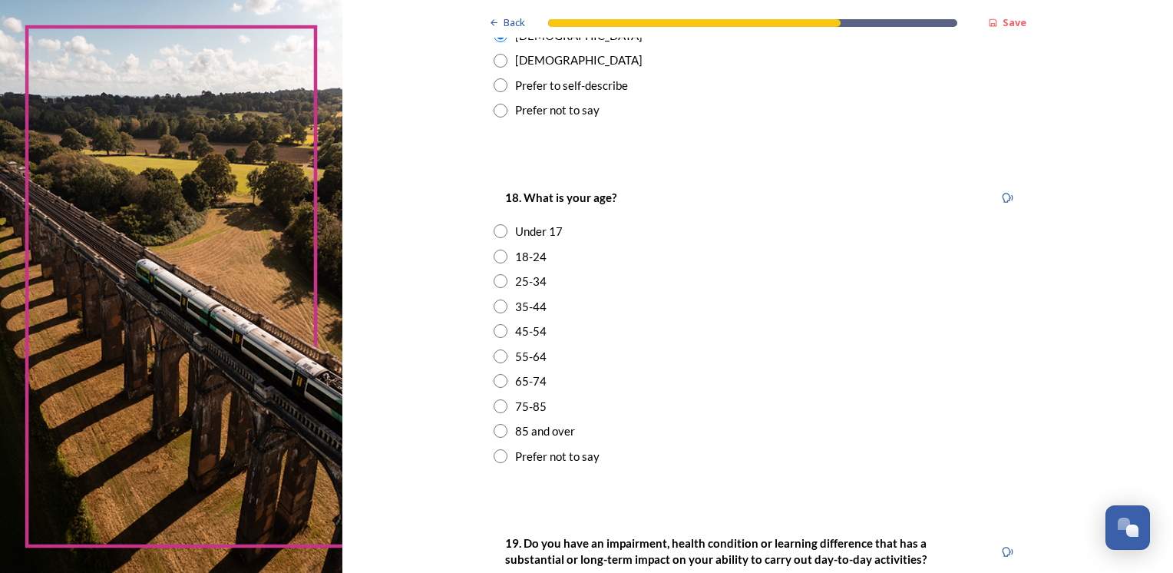
scroll to position [338, 0]
click at [494, 325] on input "radio" at bounding box center [501, 329] width 14 height 14
radio input "true"
click at [418, 351] on div "Back Save About you We would now like to know a little more about you. This wil…" at bounding box center [757, 326] width 831 height 1328
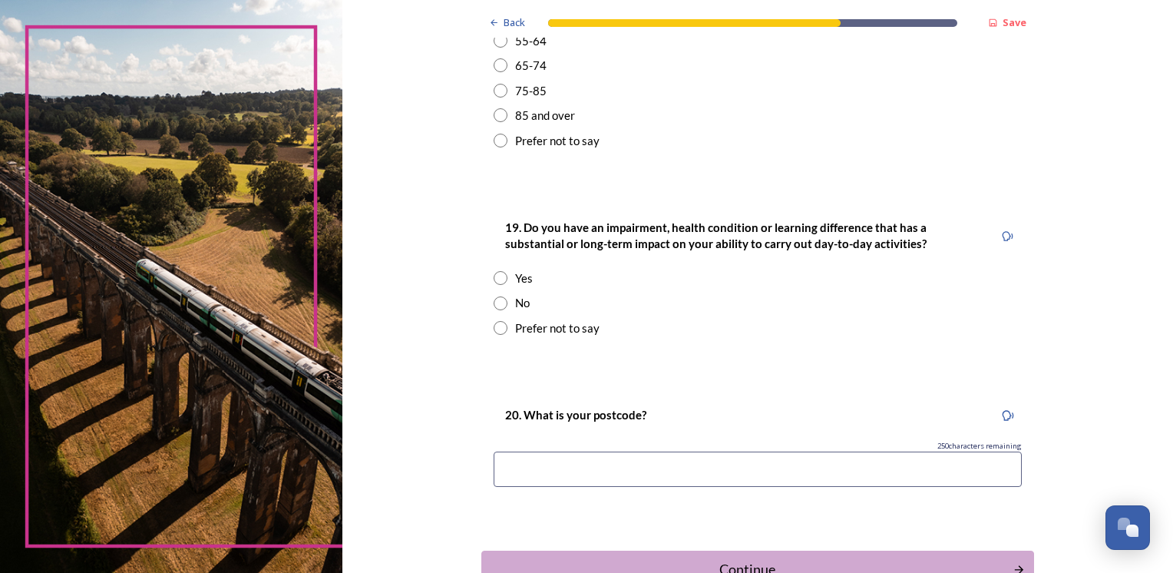
scroll to position [675, 0]
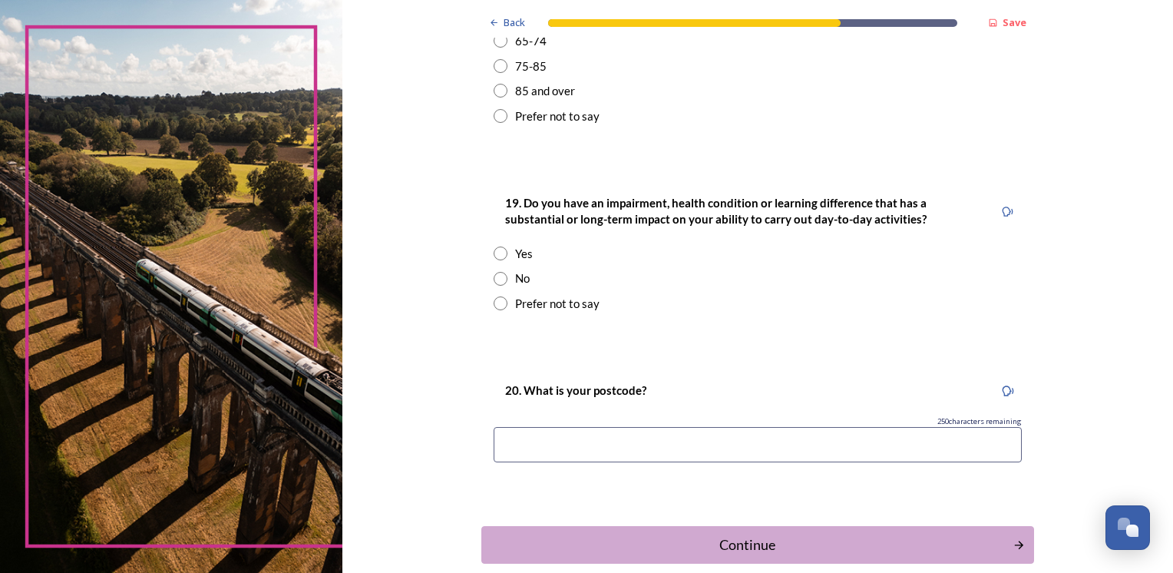
click at [494, 278] on input "radio" at bounding box center [501, 279] width 14 height 14
radio input "true"
click at [509, 444] on input at bounding box center [758, 444] width 528 height 35
type input "PO19"
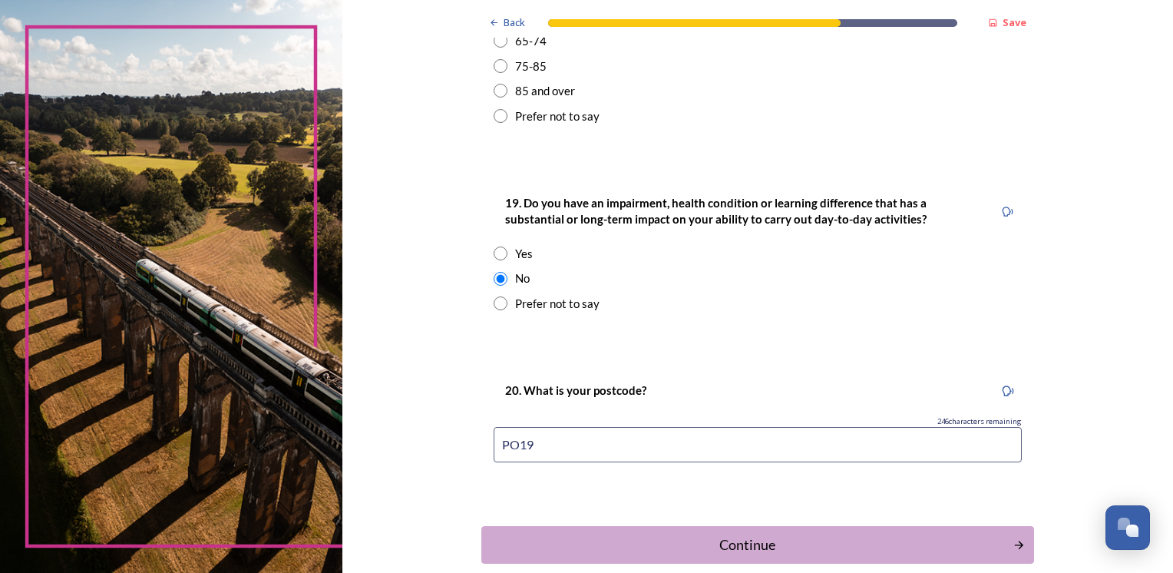
click at [711, 538] on div "Continue" at bounding box center [747, 544] width 520 height 21
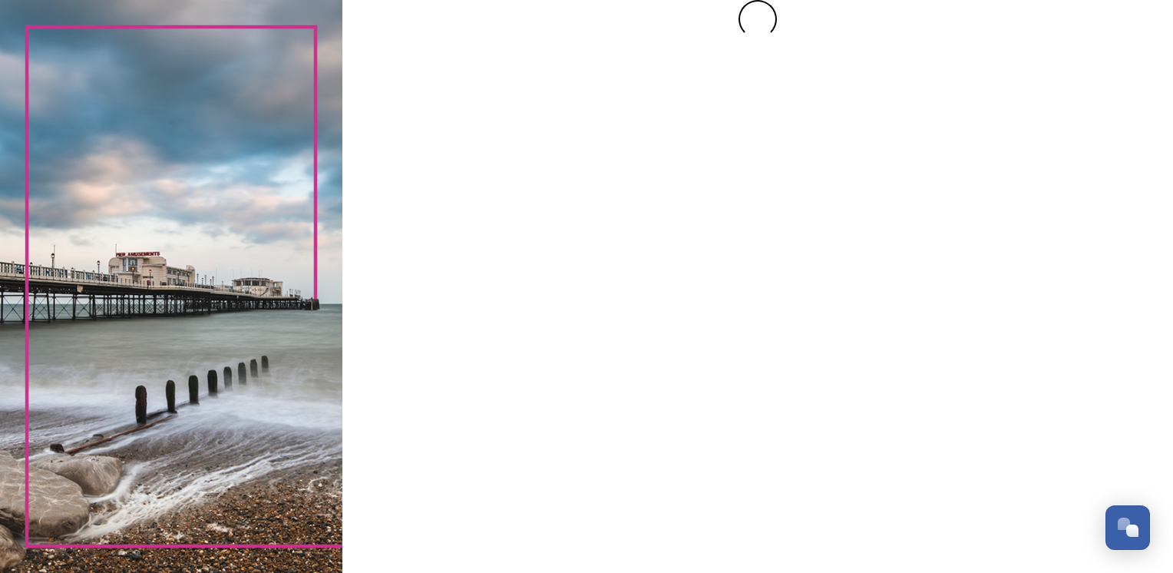
scroll to position [0, 0]
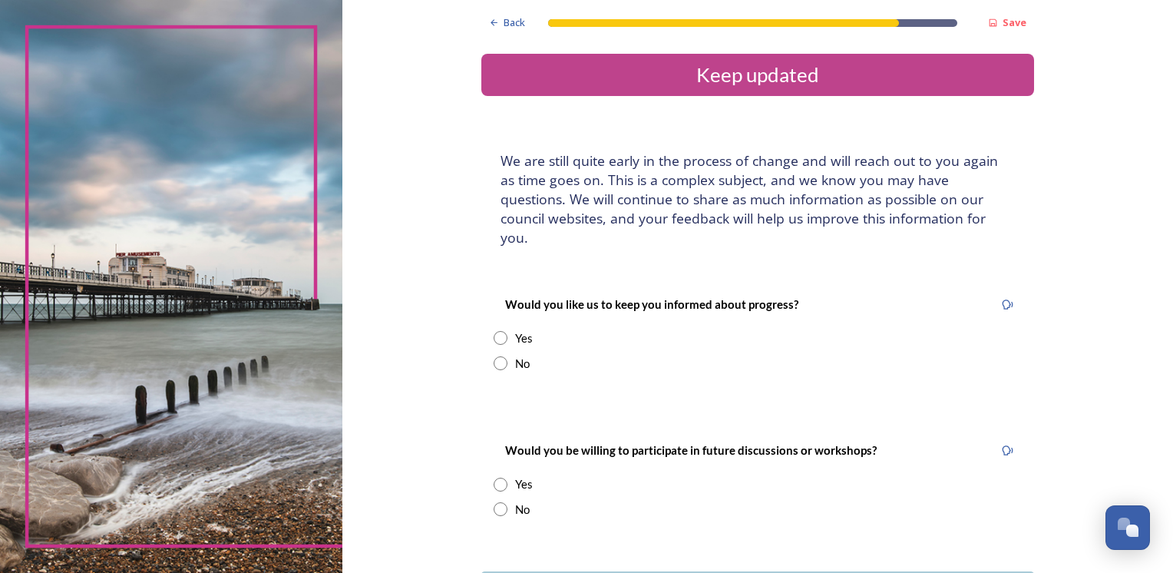
click at [494, 331] on input "radio" at bounding box center [501, 338] width 14 height 14
radio input "true"
click at [494, 356] on input "radio" at bounding box center [501, 363] width 14 height 14
radio input "true"
click at [496, 331] on input "radio" at bounding box center [501, 338] width 14 height 14
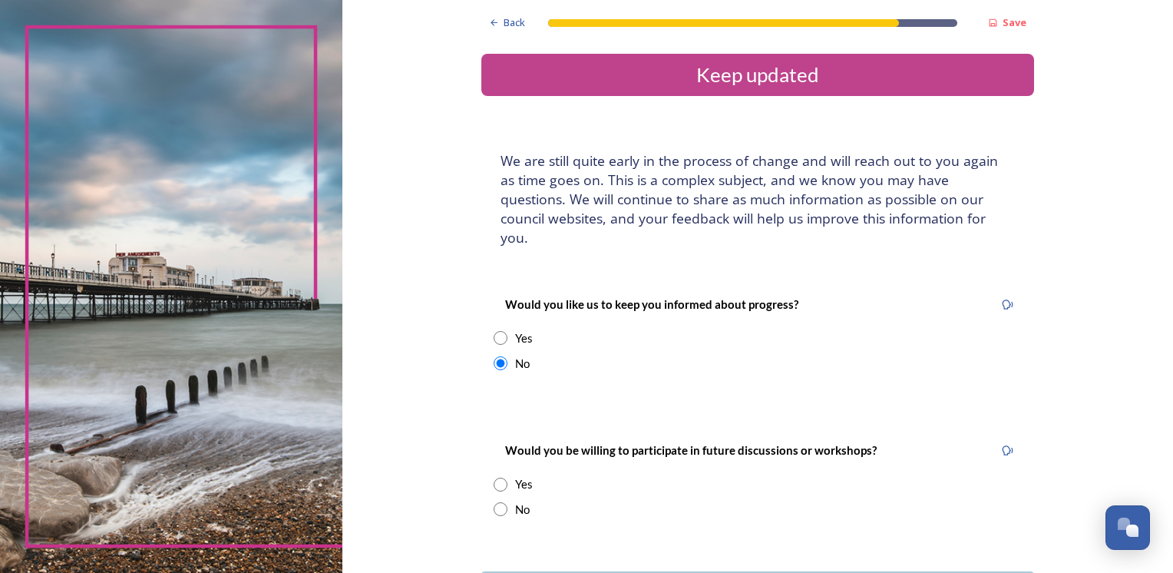
radio input "true"
click at [496, 356] on input "radio" at bounding box center [501, 363] width 14 height 14
radio input "true"
click at [440, 375] on div "Back Save Keep updated We are still quite early in the process of change and wi…" at bounding box center [757, 349] width 831 height 698
click at [494, 477] on input "radio" at bounding box center [501, 484] width 14 height 14
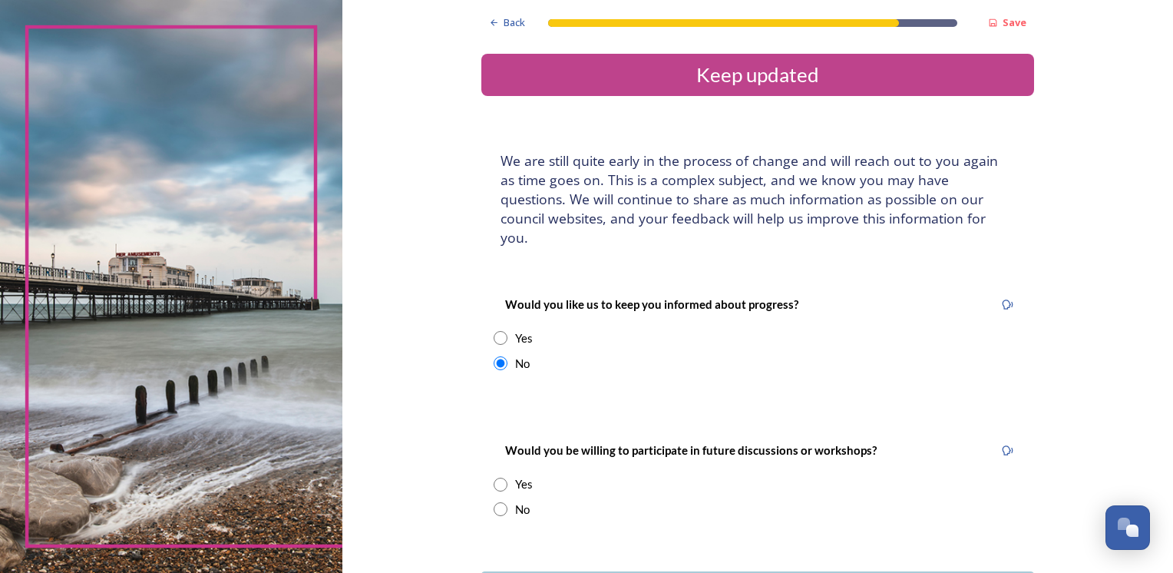
radio input "true"
click at [441, 457] on div "Back Save Keep updated We are still quite early in the process of change and wi…" at bounding box center [757, 482] width 831 height 965
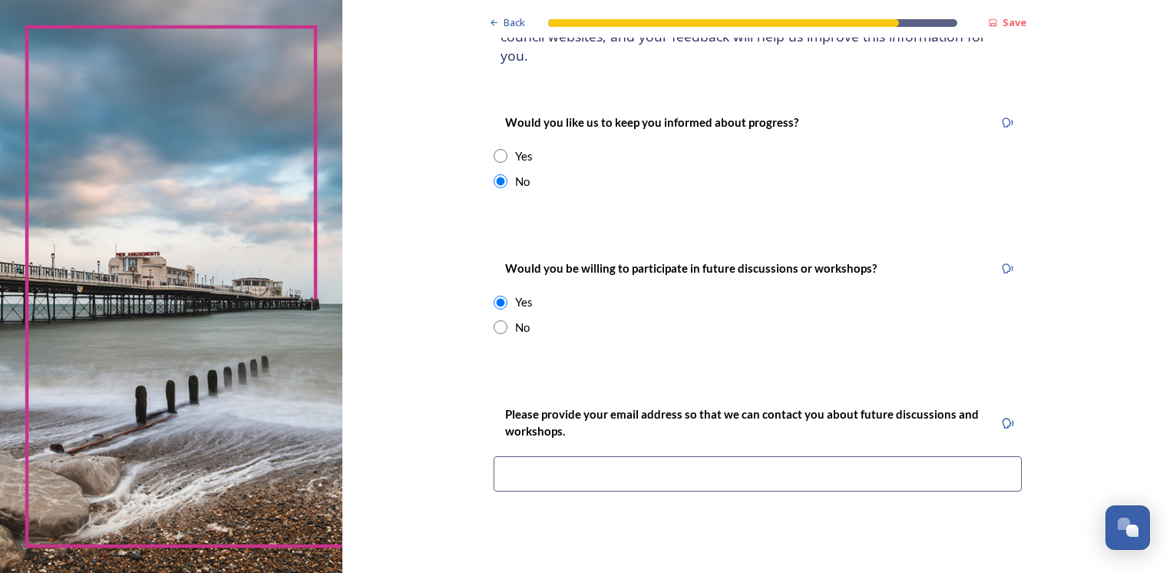
scroll to position [184, 0]
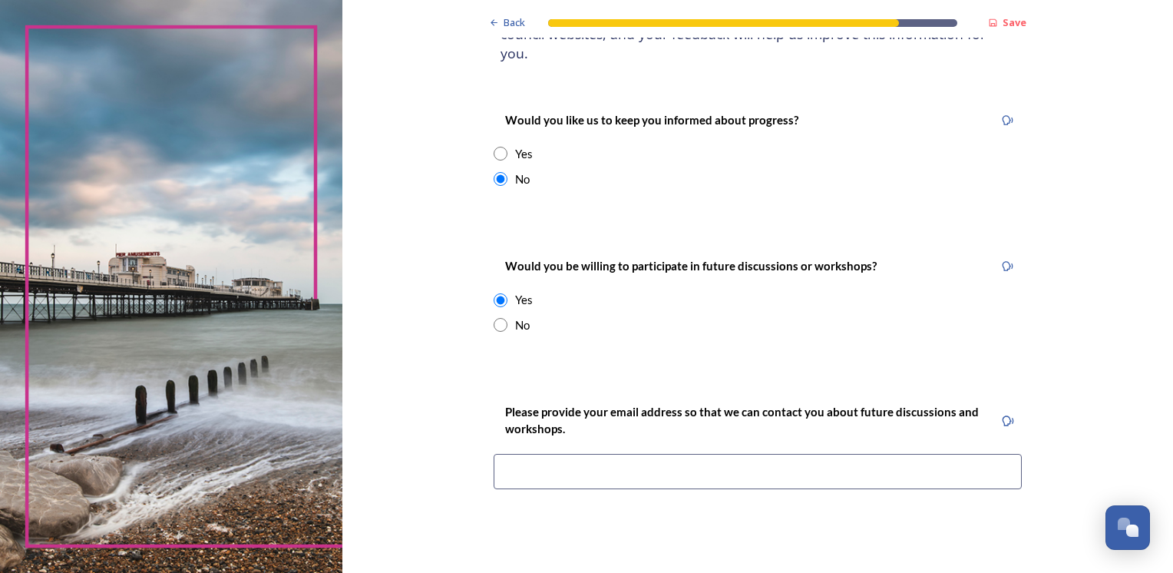
click at [494, 318] on input "radio" at bounding box center [501, 325] width 14 height 14
radio input "true"
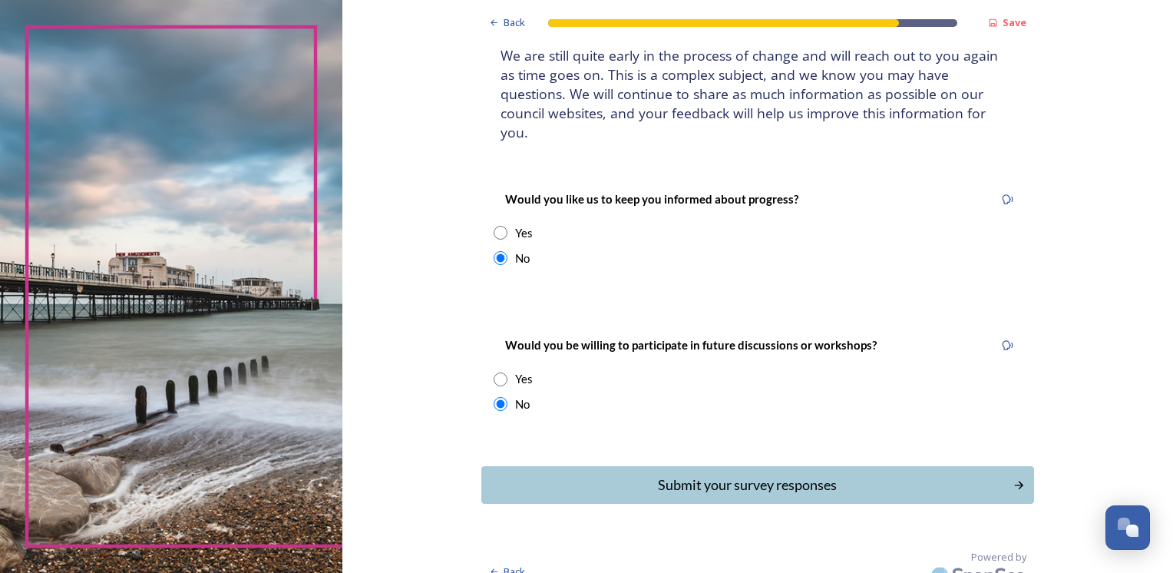
click at [413, 330] on div "Back Save Keep updated We are still quite early in the process of change and wi…" at bounding box center [757, 244] width 831 height 698
click at [740, 474] on div "Submit your survey responses" at bounding box center [747, 484] width 520 height 21
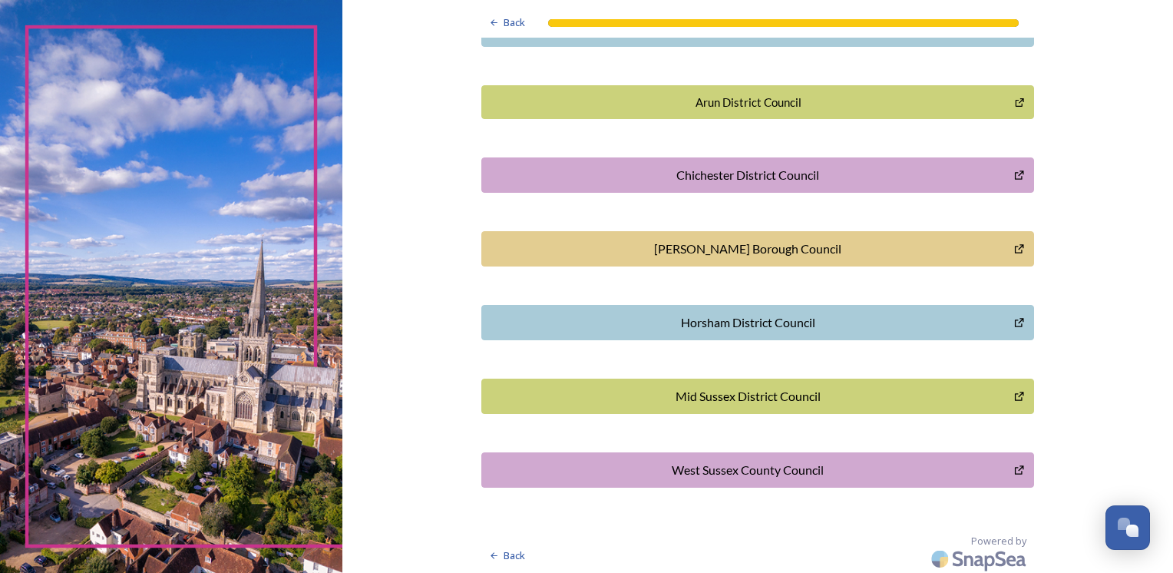
scroll to position [414, 0]
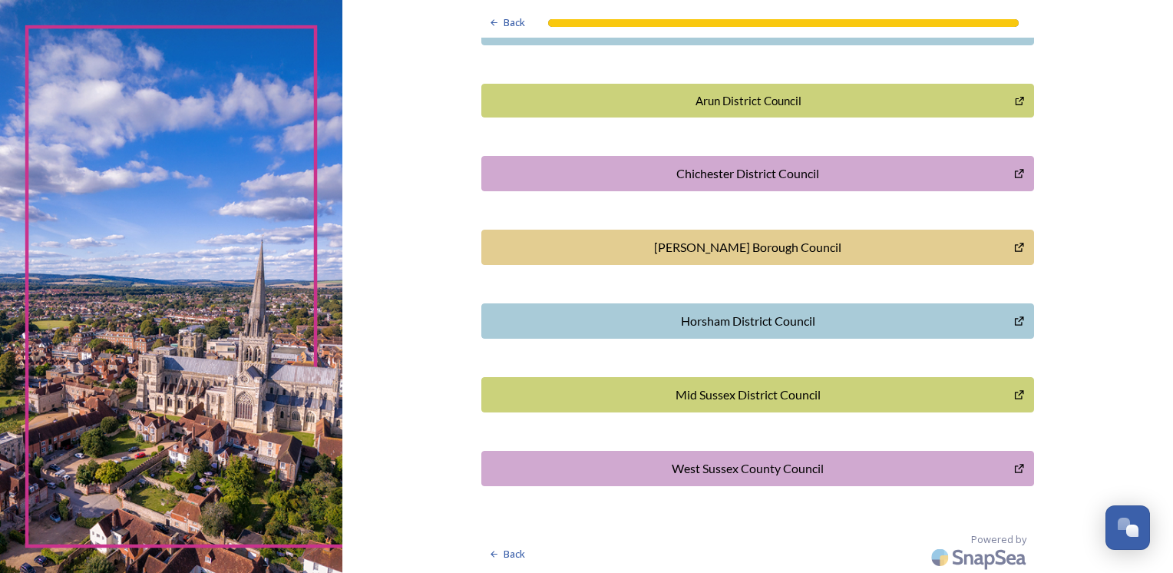
click at [721, 177] on div "Chichester District Council" at bounding box center [748, 173] width 517 height 18
click at [751, 468] on div "West Sussex County Council" at bounding box center [748, 468] width 517 height 18
click at [1112, 248] on div "Back Thank you! Thank you for completing this survey. ﻿We are still quite early…" at bounding box center [757, 80] width 831 height 989
